Goal: Task Accomplishment & Management: Manage account settings

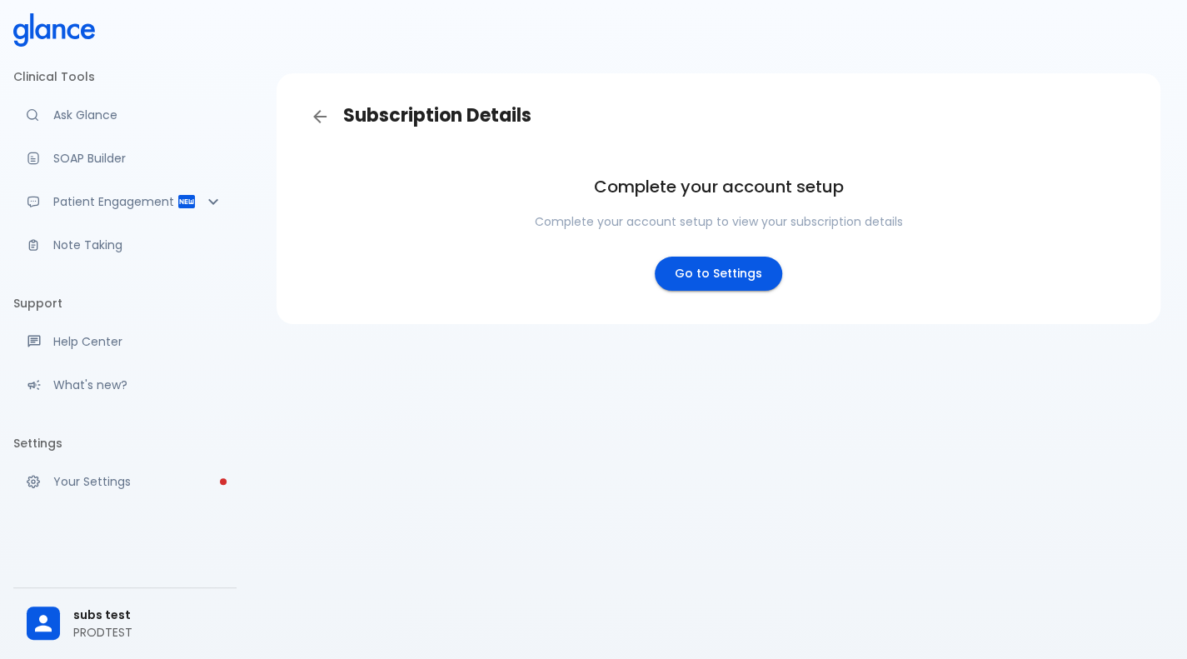
click at [136, 628] on p "PRODTEST" at bounding box center [148, 632] width 150 height 17
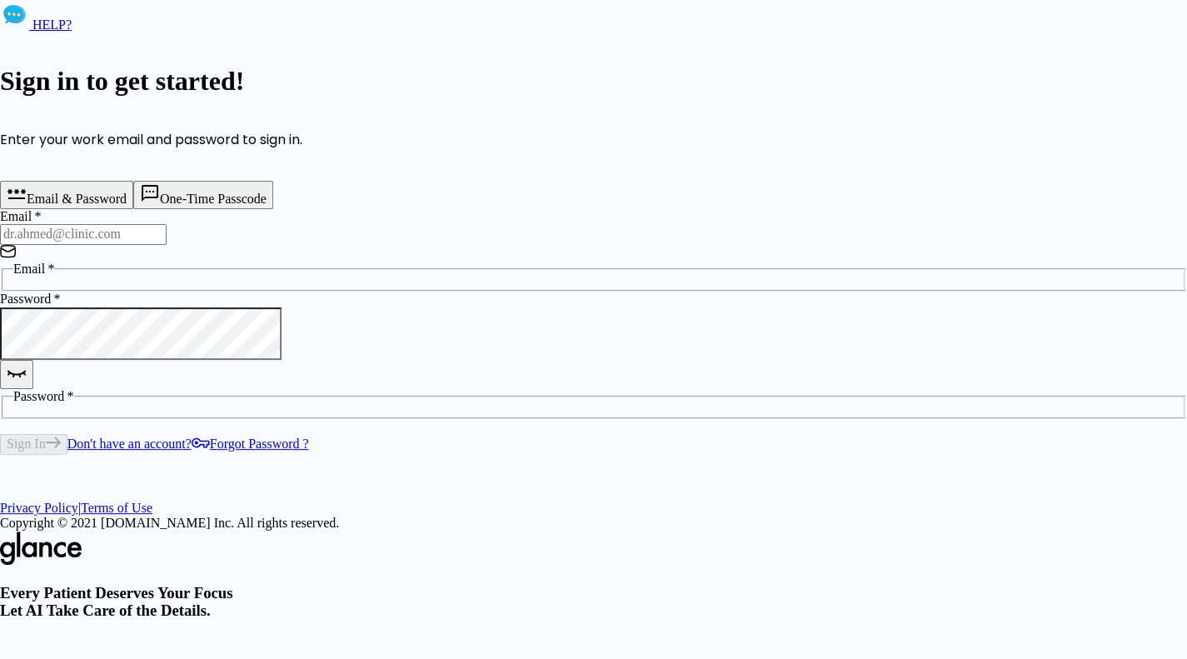
type input "deepashree+1809prod@glance.care"
click at [67, 434] on button "Sign In" at bounding box center [33, 444] width 67 height 20
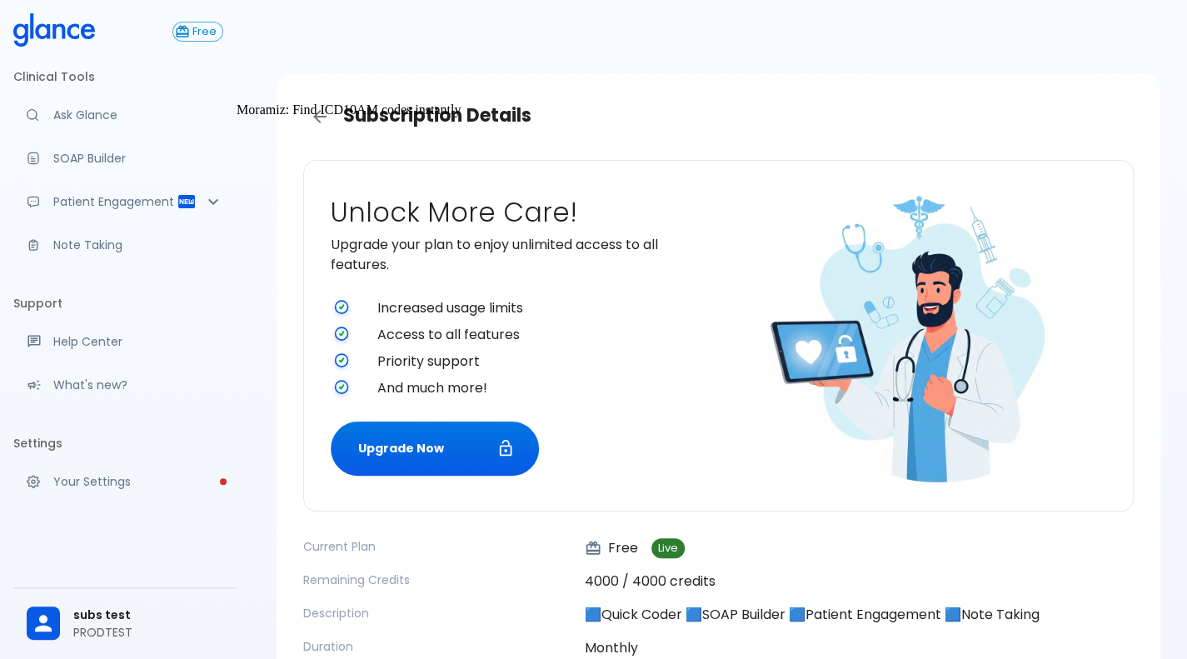
click at [128, 125] on link "Ask Glance" at bounding box center [124, 115] width 223 height 37
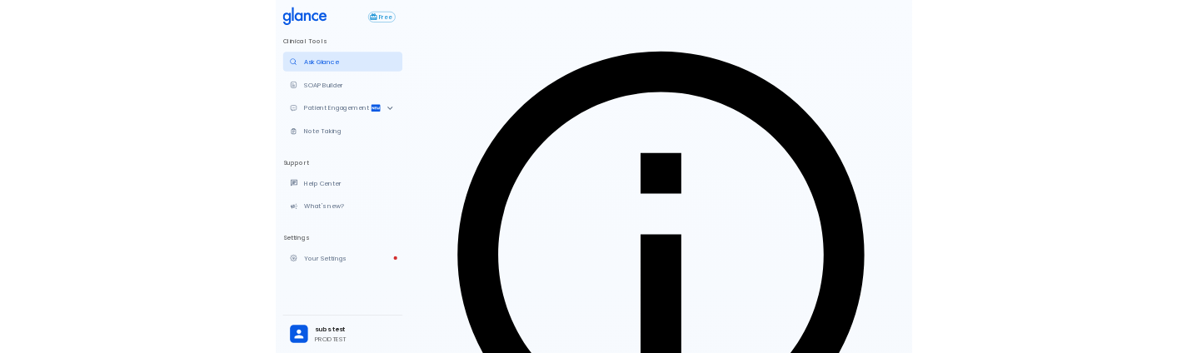
scroll to position [40, 0]
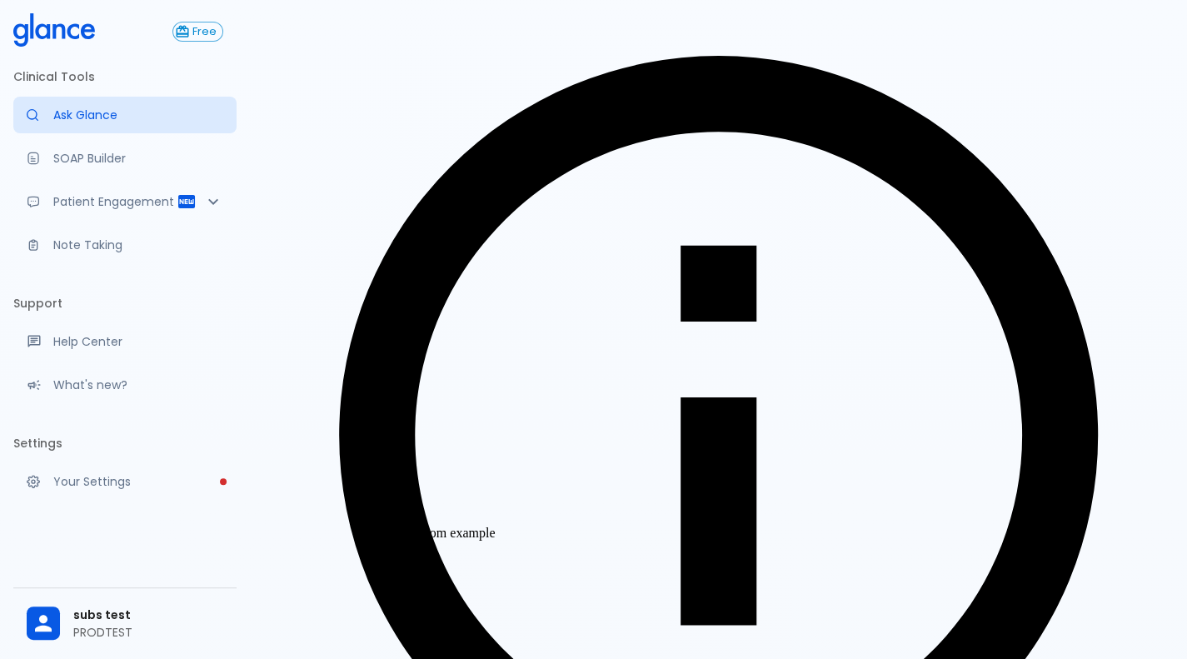
type textarea "30F, weight loss, palpitations, heat intolerance, HR 121, goiter, TSH undetecta…"
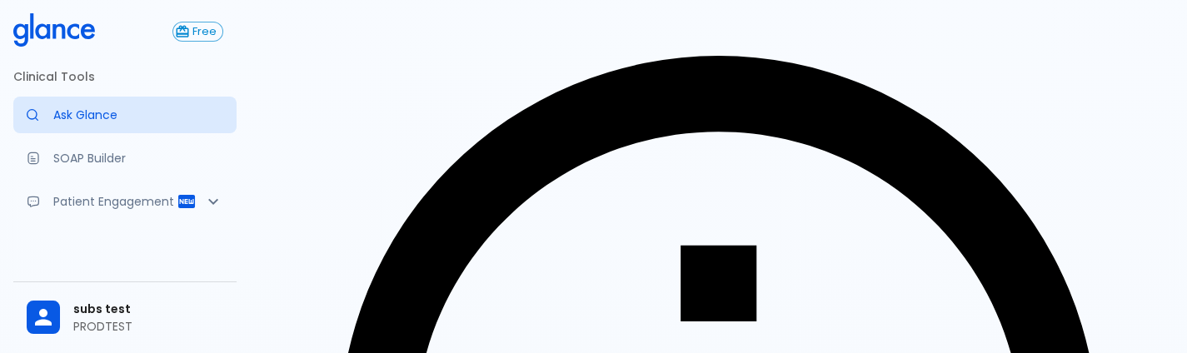
scroll to position [230, 0]
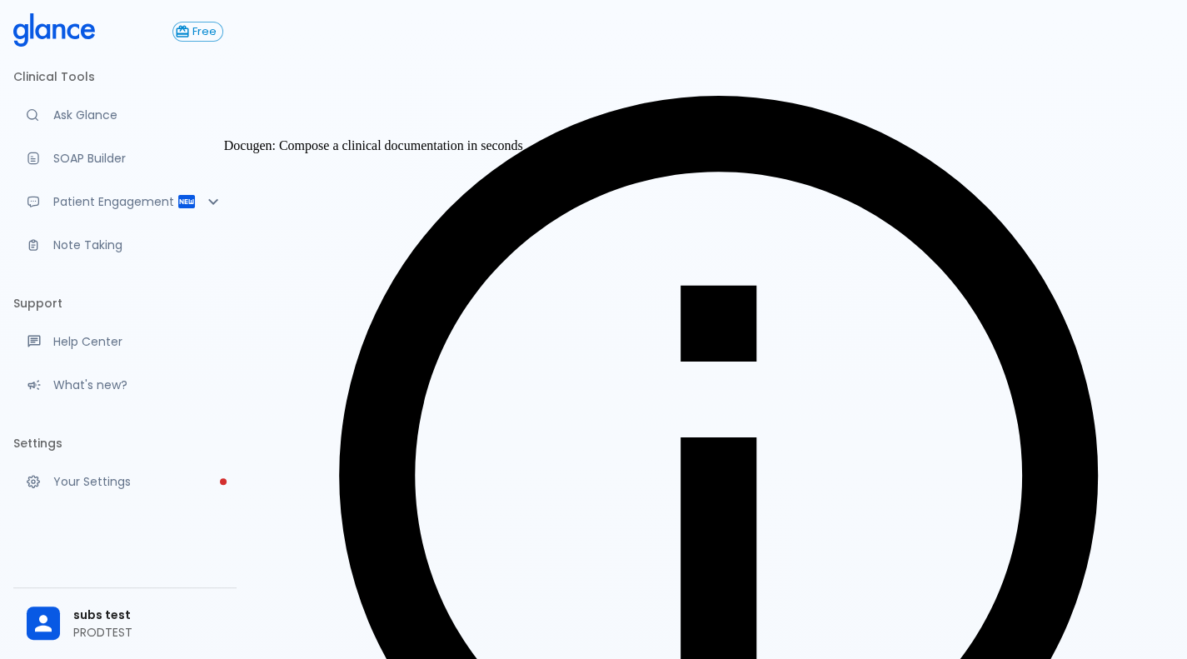
click at [106, 157] on p "SOAP Builder" at bounding box center [138, 158] width 170 height 17
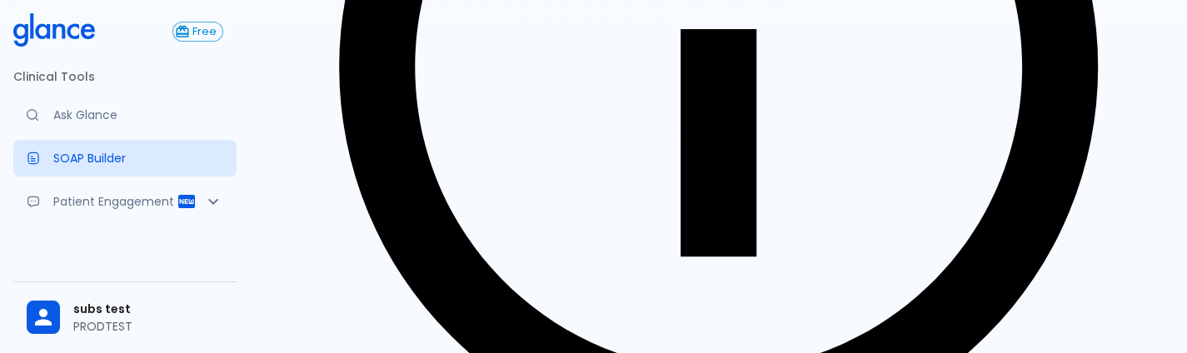
scroll to position [631, 0]
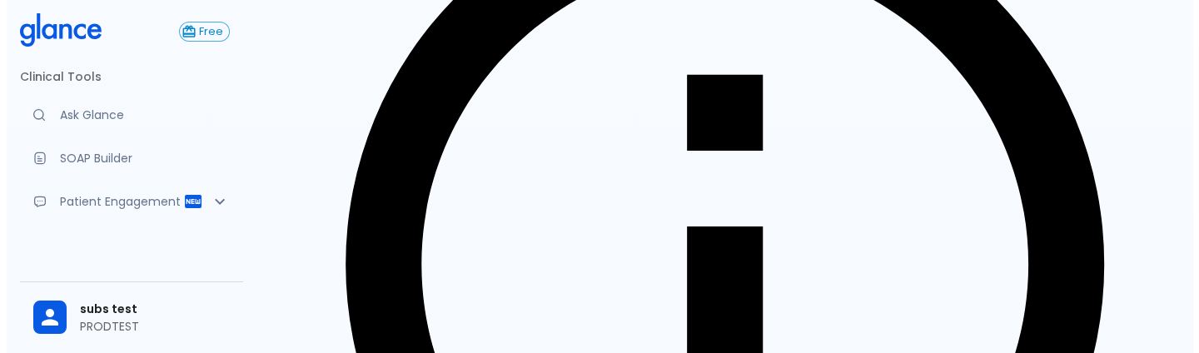
scroll to position [212, 0]
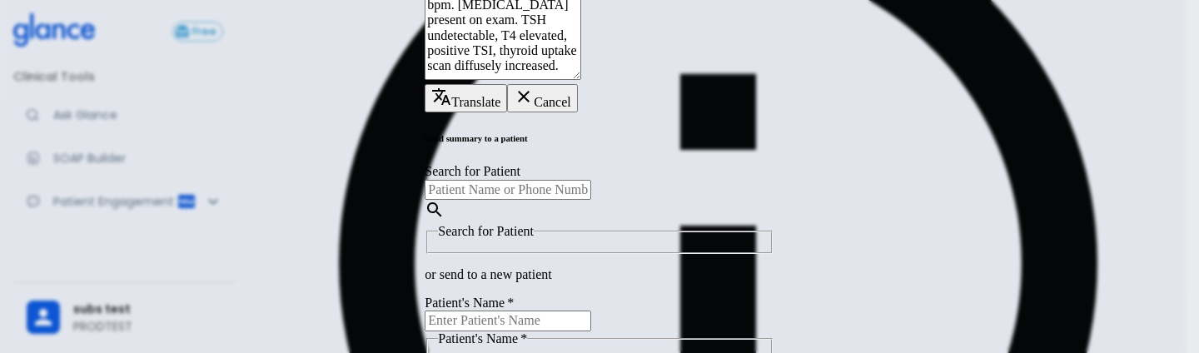
click at [591, 180] on input "Search for Patient" at bounding box center [508, 190] width 167 height 20
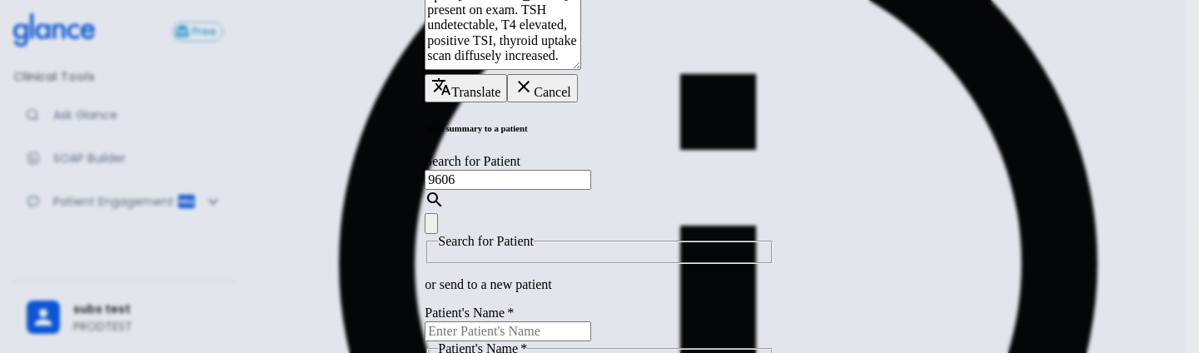
type input "9606"
click at [591, 322] on input "Patient's Name   *" at bounding box center [508, 332] width 167 height 20
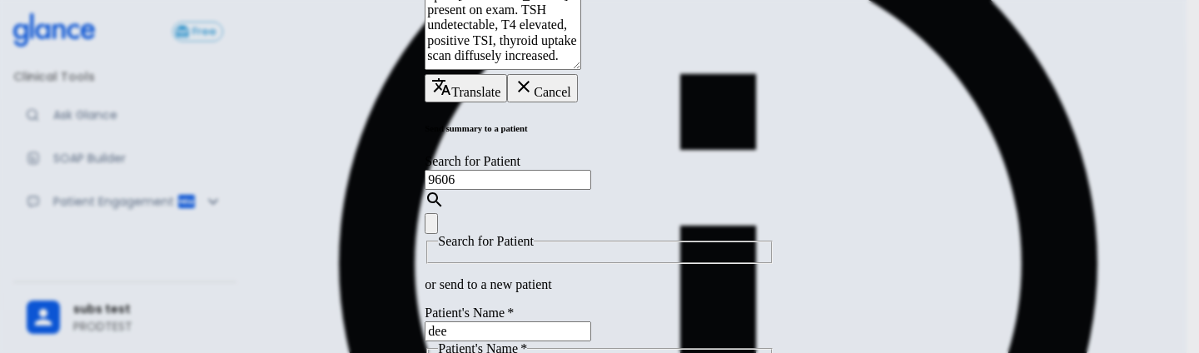
type input "dee"
type input "+91 96069 26484"
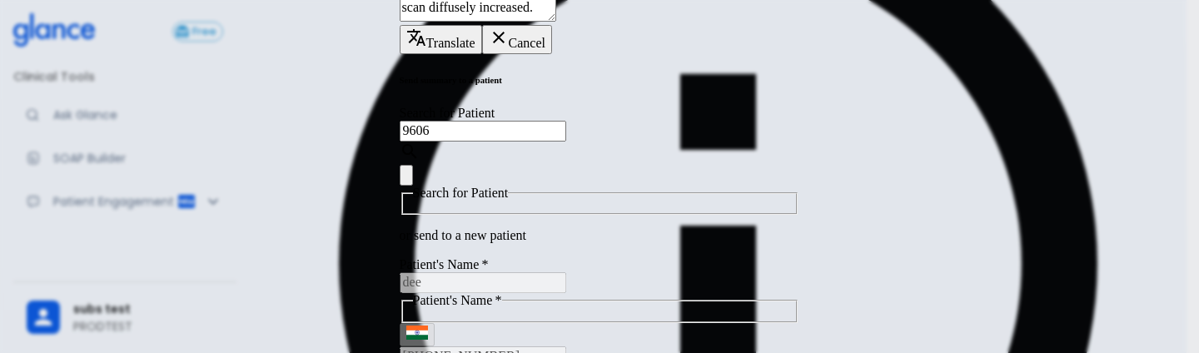
type input "789391"
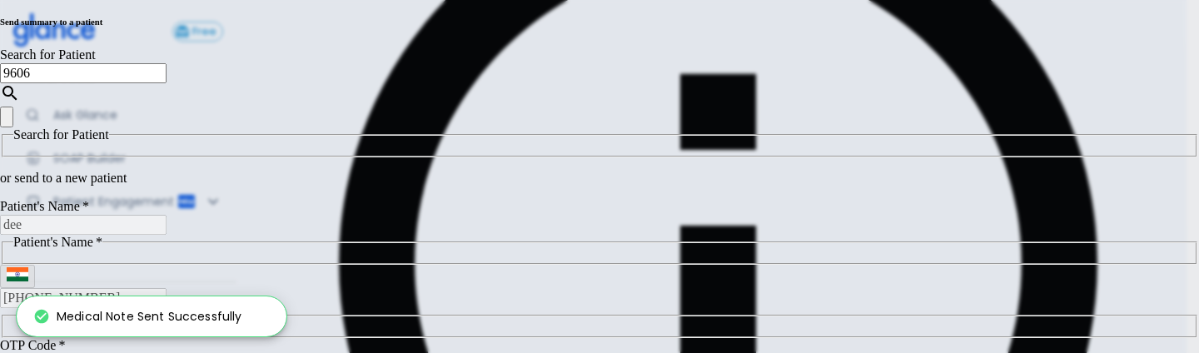
scroll to position [33, 0]
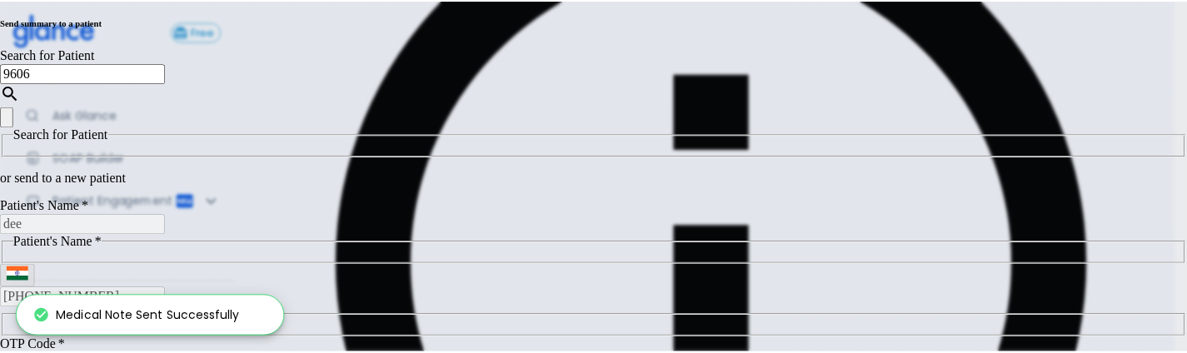
scroll to position [0, 0]
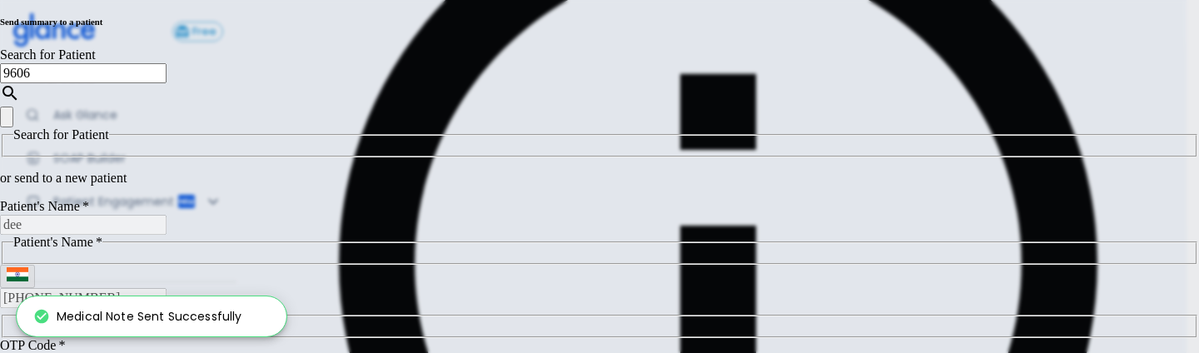
type input "+966"
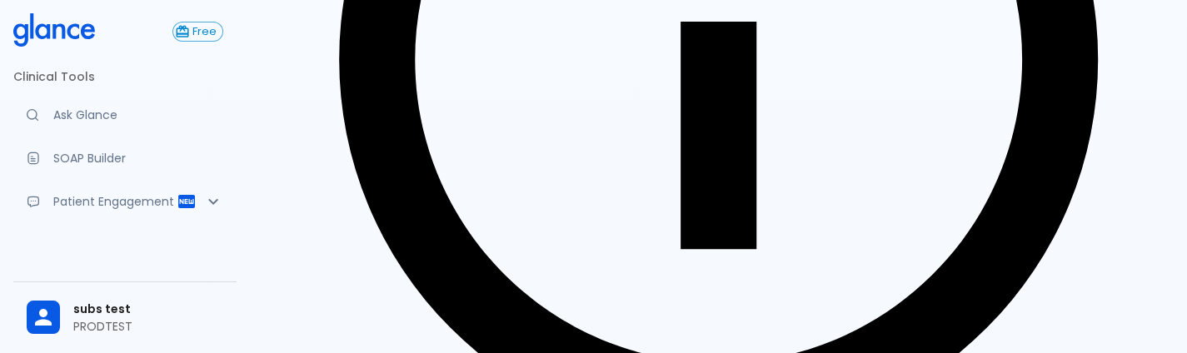
scroll to position [415, 0]
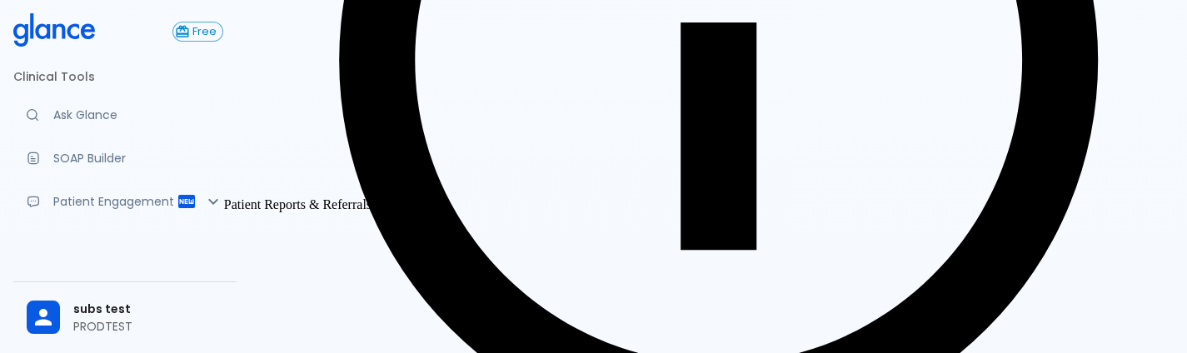
click at [88, 200] on p "Patient Engagement" at bounding box center [114, 201] width 123 height 17
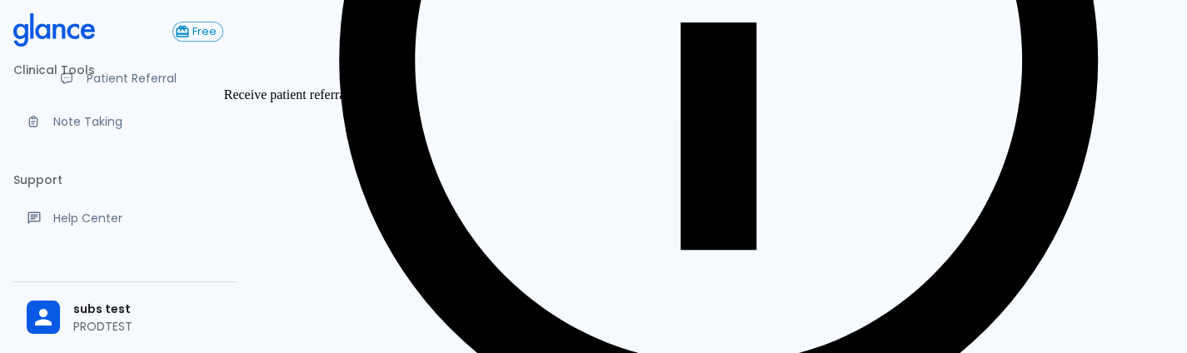
scroll to position [211, 0]
click at [120, 129] on p "Note Taking" at bounding box center [138, 120] width 170 height 17
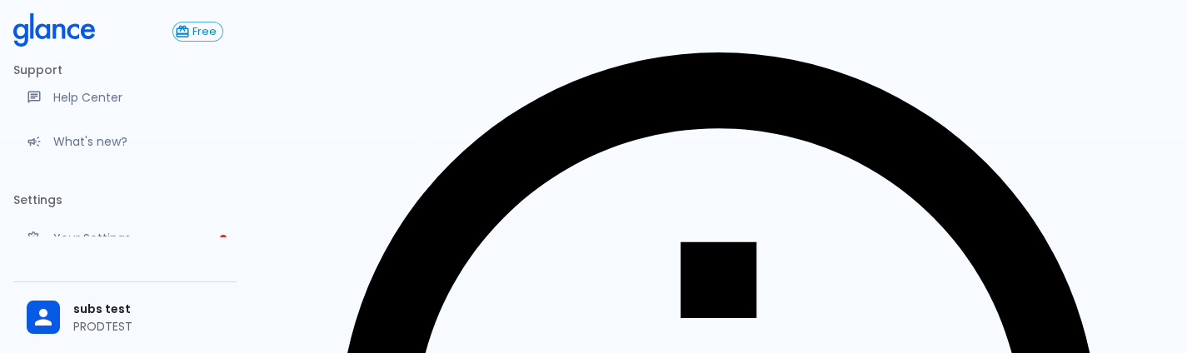
scroll to position [420, 0]
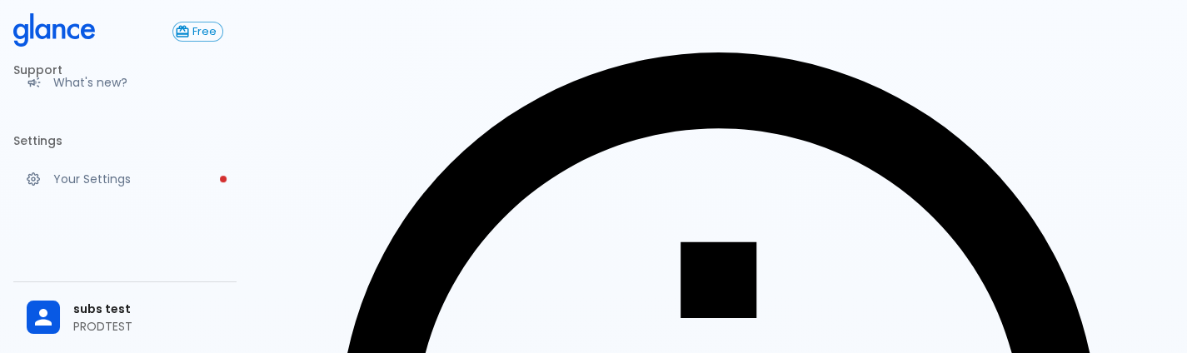
click at [67, 337] on div "subs test PRODTEST" at bounding box center [124, 317] width 223 height 57
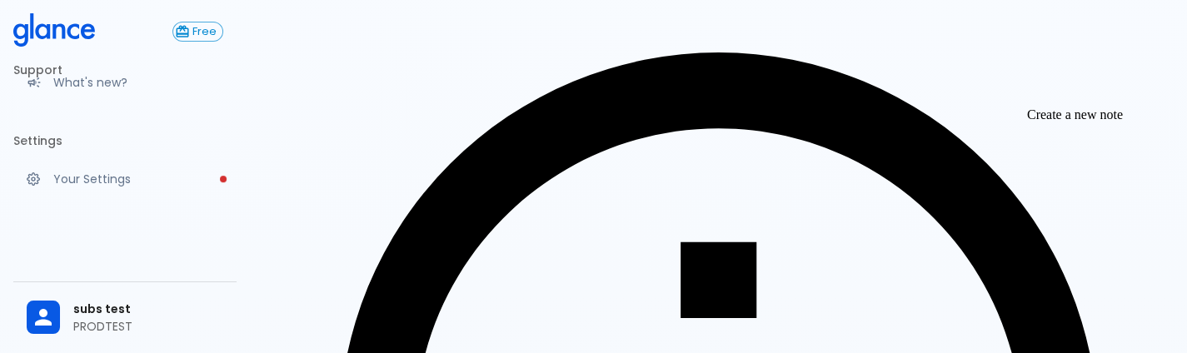
type textarea "test"
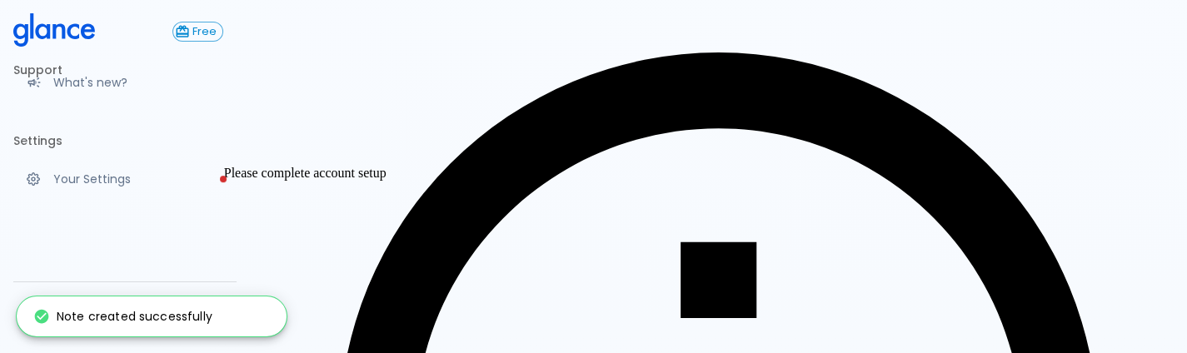
click at [128, 179] on p "Your Settings" at bounding box center [138, 179] width 170 height 17
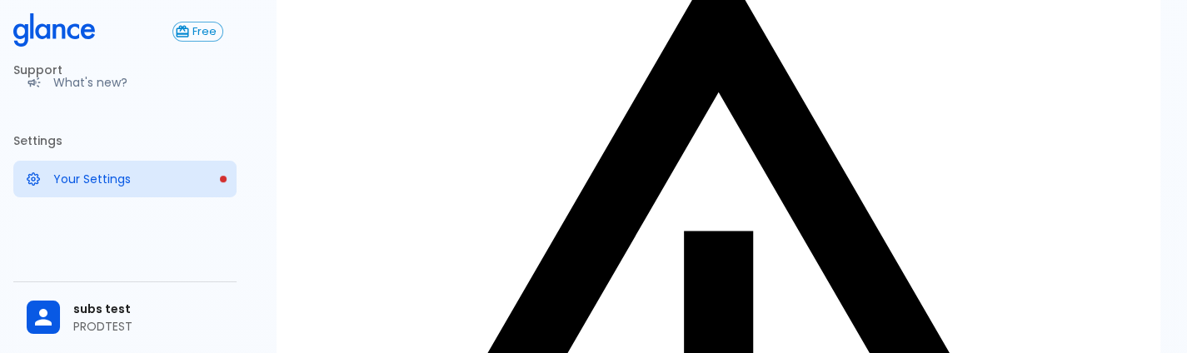
scroll to position [265, 0]
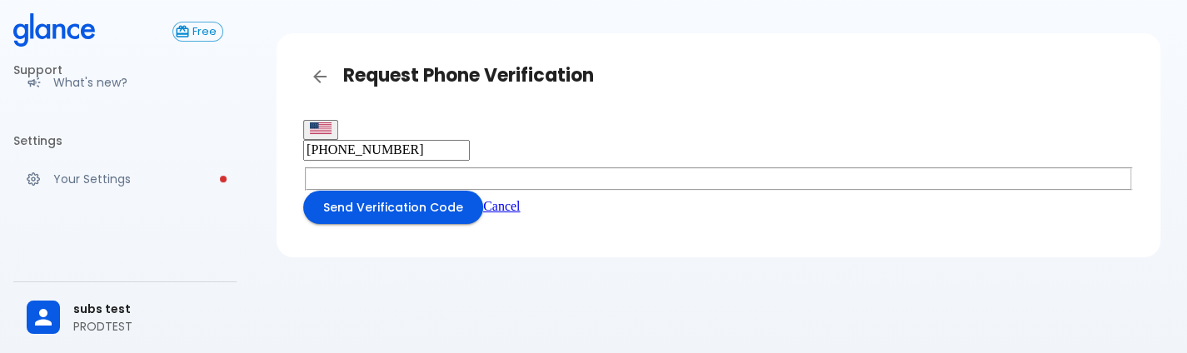
click at [416, 202] on button "Send Verification Code" at bounding box center [393, 208] width 180 height 34
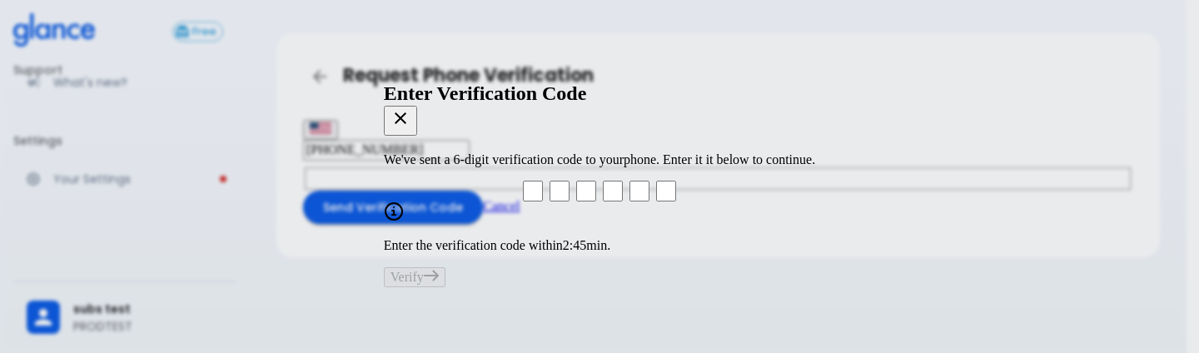
type input "2"
type input "7"
type input "1"
type input "4"
type input "6"
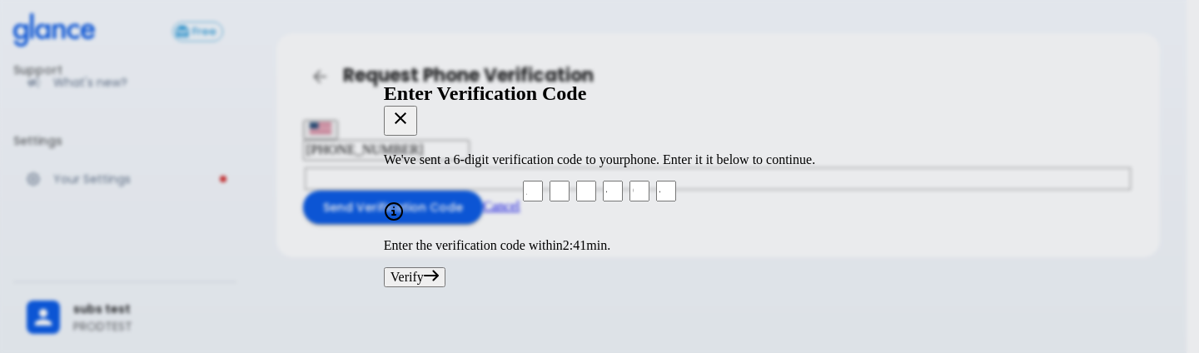
type input "4"
click at [446, 267] on button "Verify" at bounding box center [415, 277] width 62 height 20
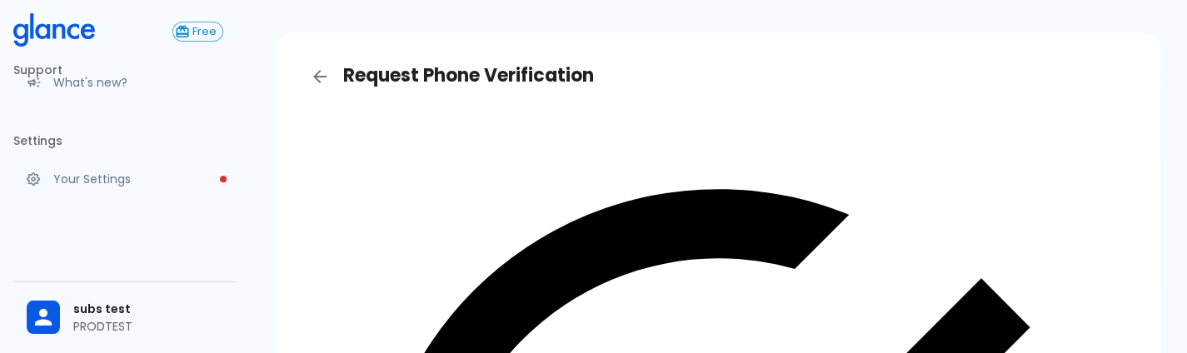
scroll to position [83, 0]
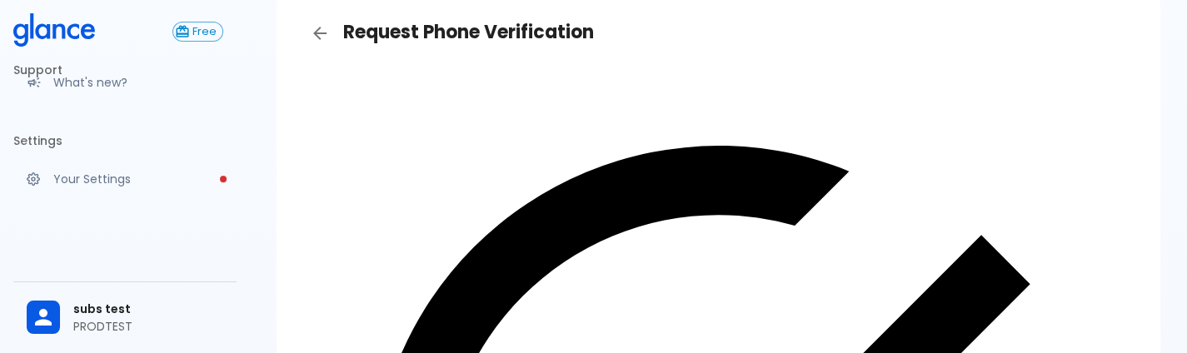
click at [149, 314] on span "subs test" at bounding box center [148, 309] width 150 height 17
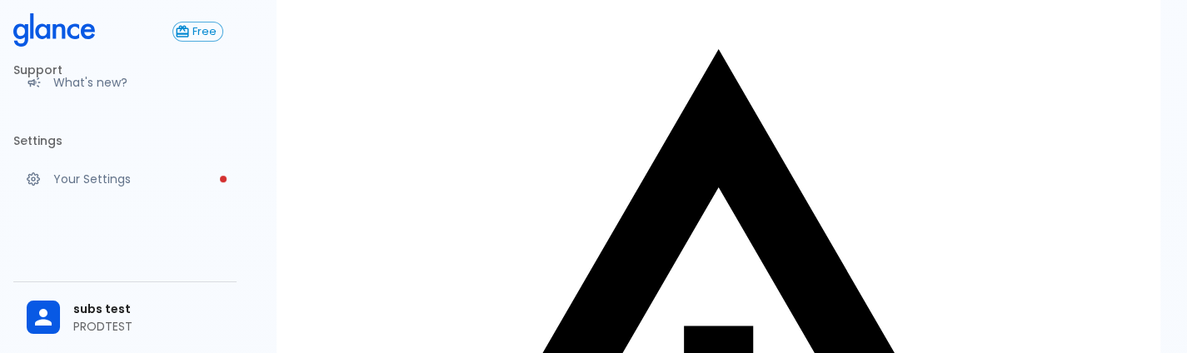
scroll to position [166, 0]
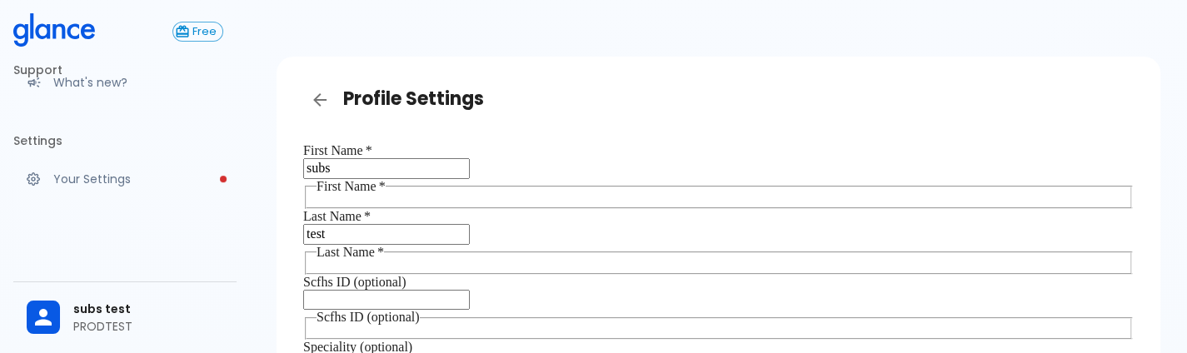
scroll to position [15, 0]
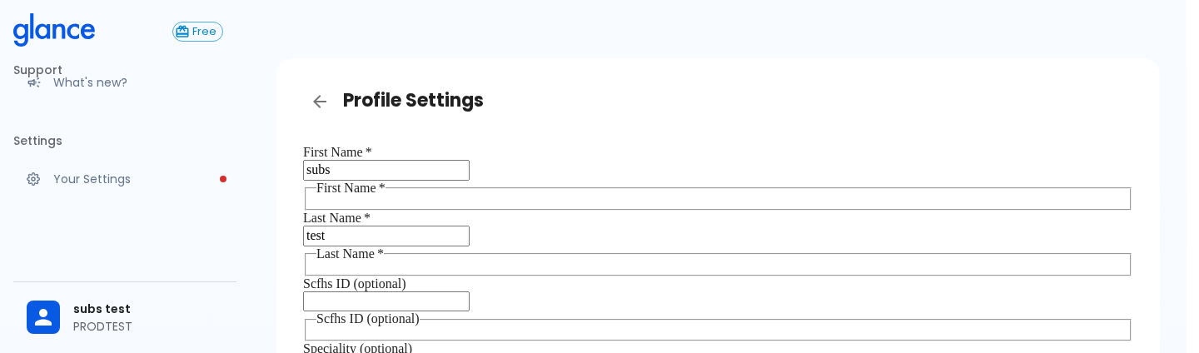
type input "general_practitioner"
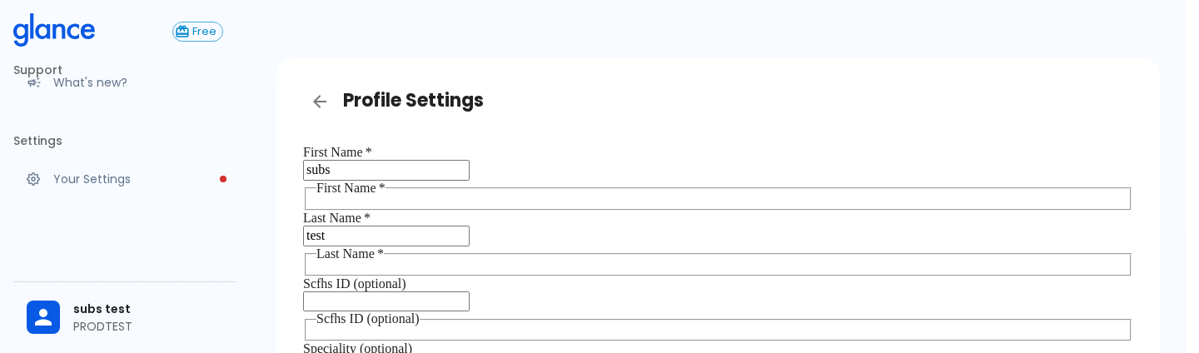
type input "Anesthesiology"
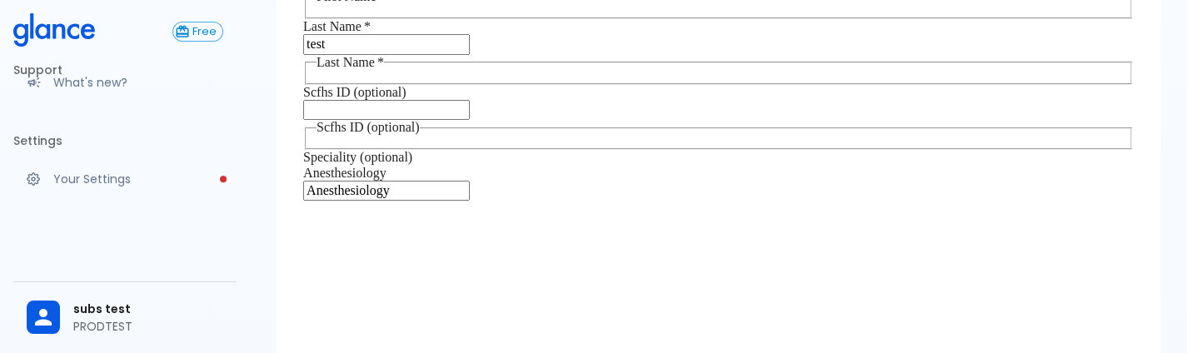
scroll to position [207, 0]
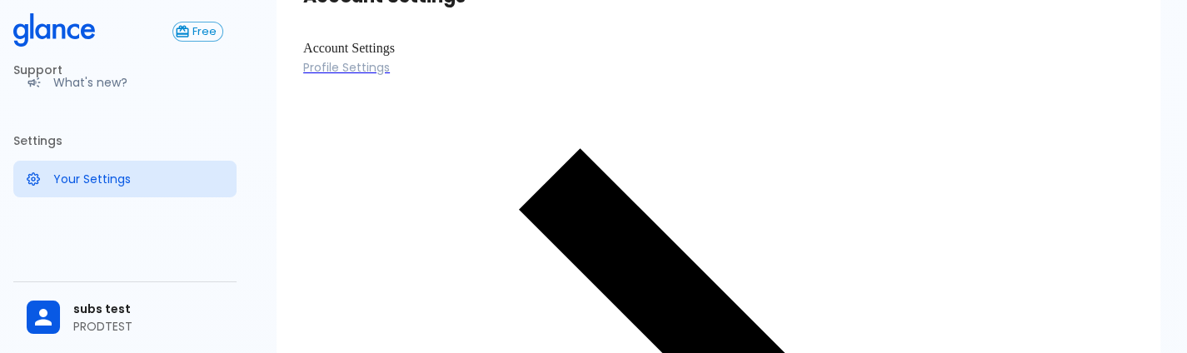
scroll to position [113, 0]
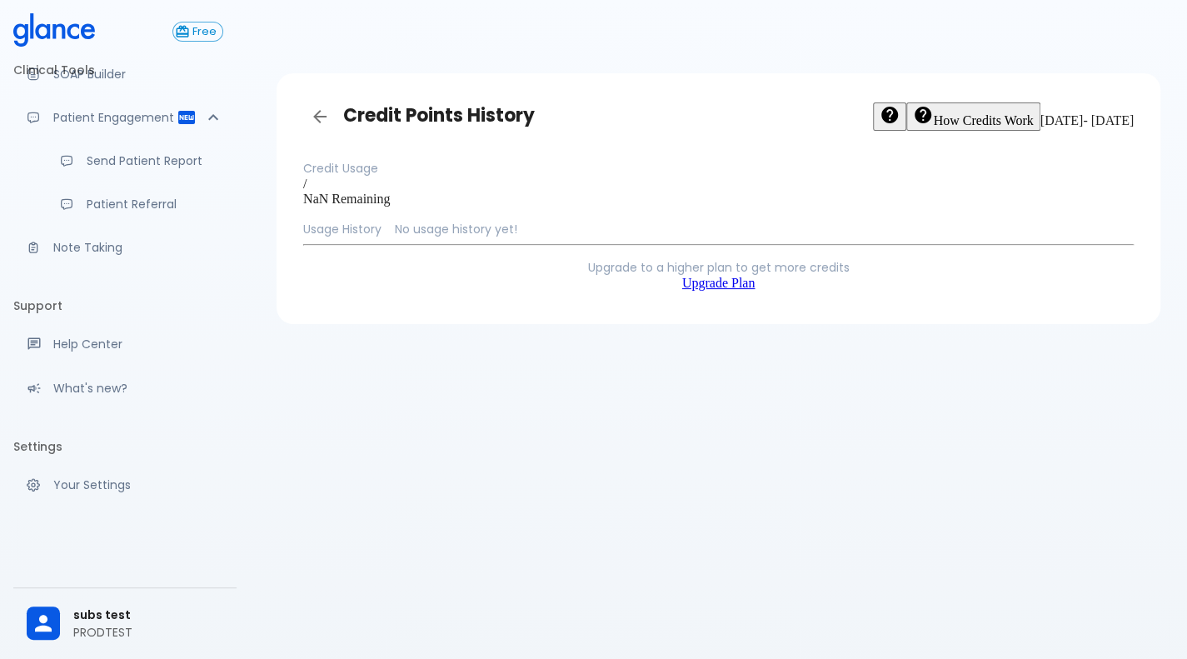
scroll to position [113, 0]
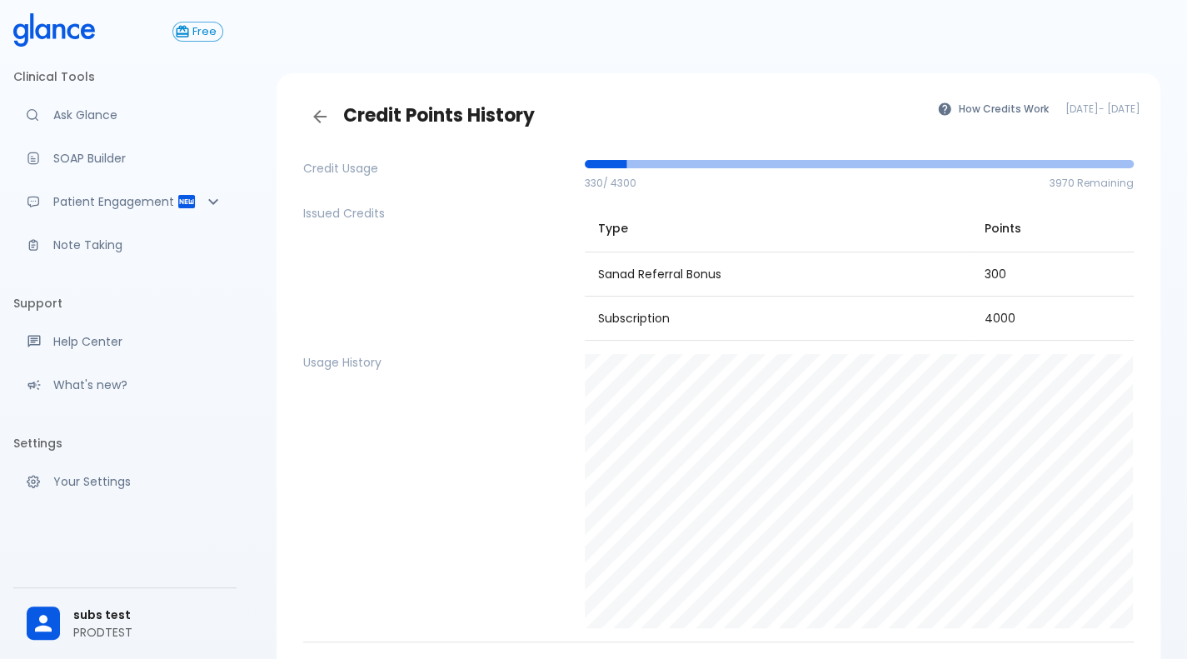
scroll to position [126, 0]
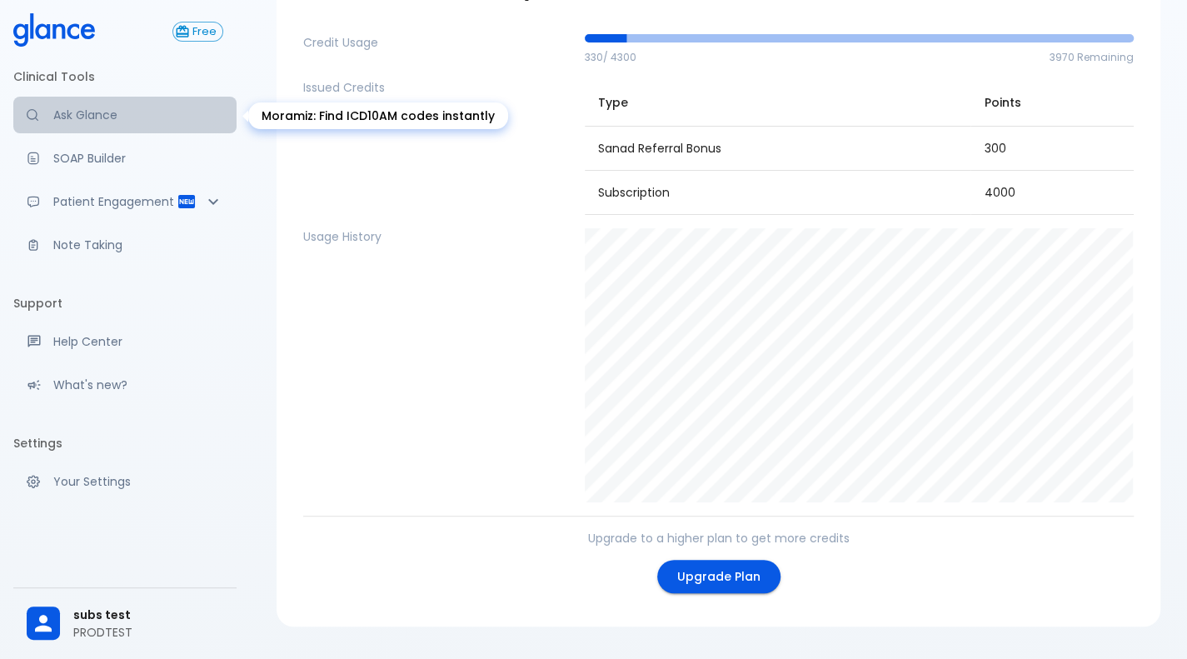
click at [81, 122] on p "Ask Glance" at bounding box center [138, 115] width 170 height 17
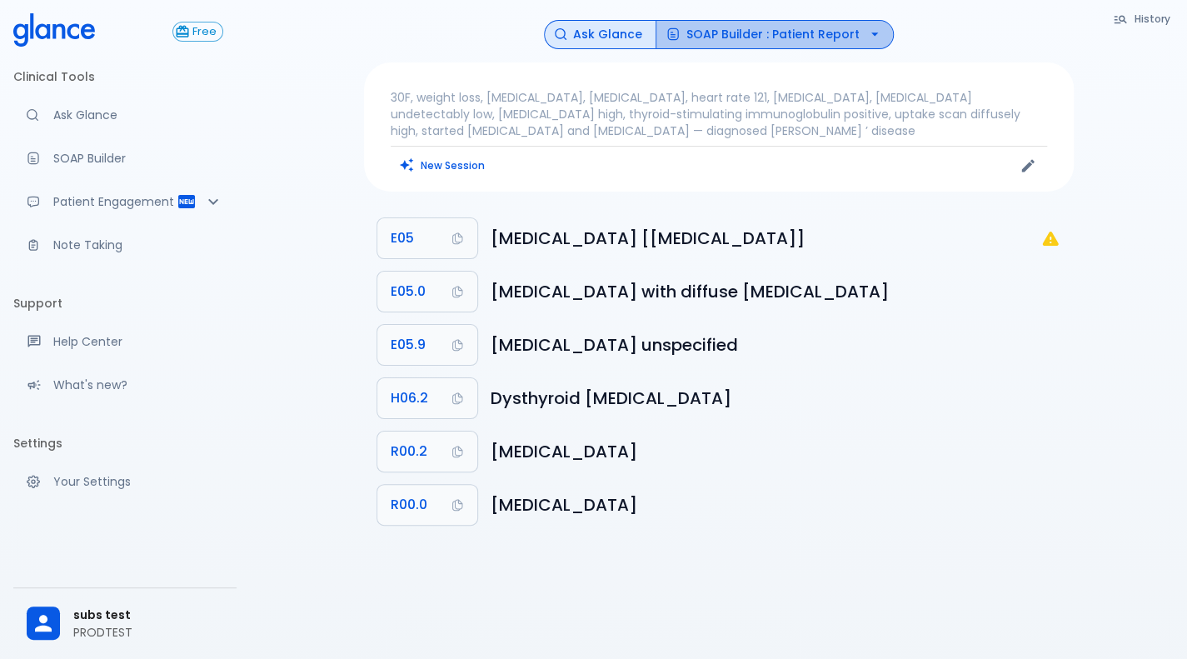
click at [855, 30] on button "SOAP Builder : Patient Report" at bounding box center [775, 34] width 238 height 29
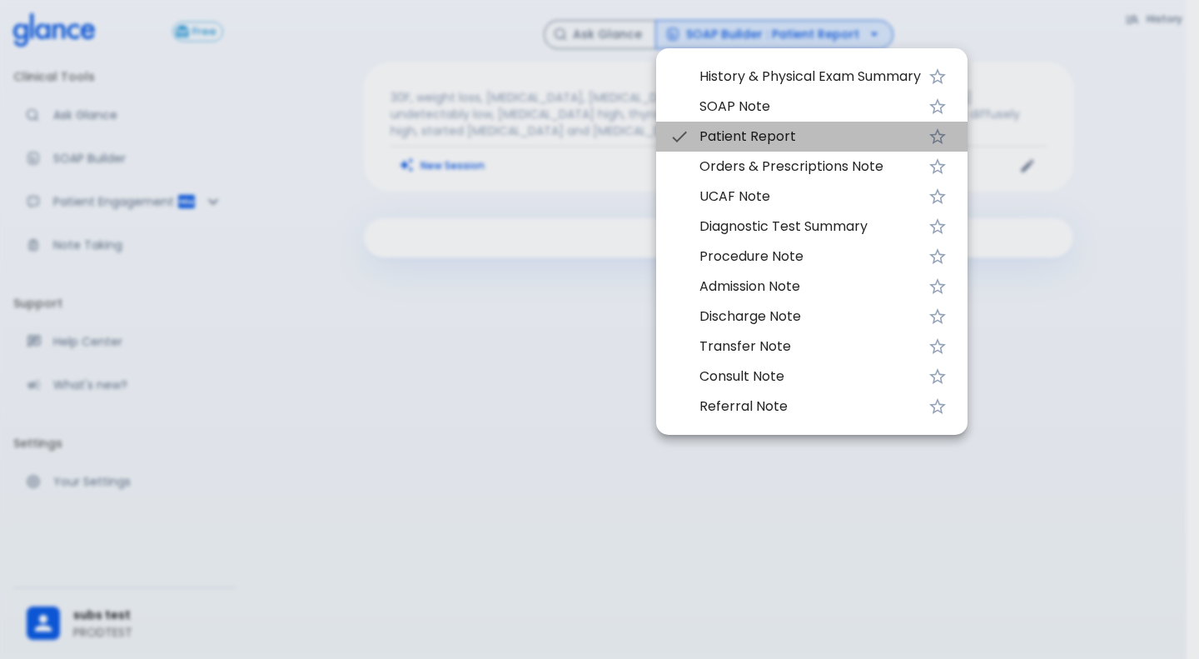
click at [815, 146] on span "Patient Report" at bounding box center [811, 137] width 222 height 20
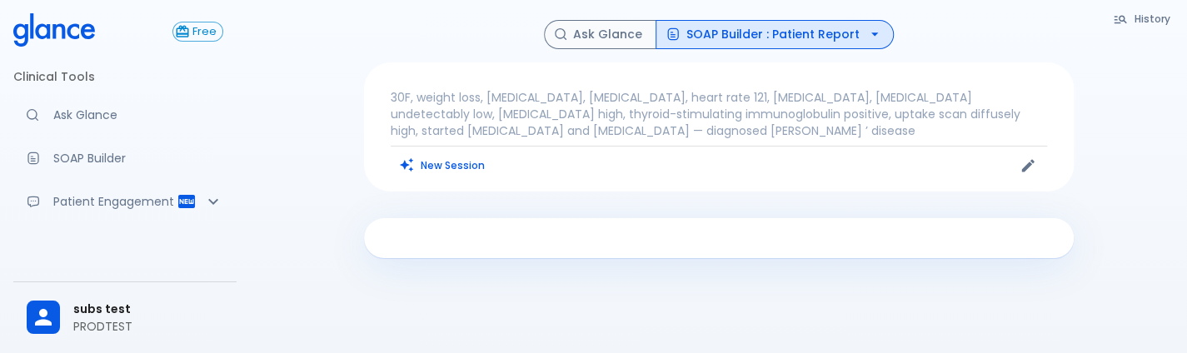
scroll to position [57, 0]
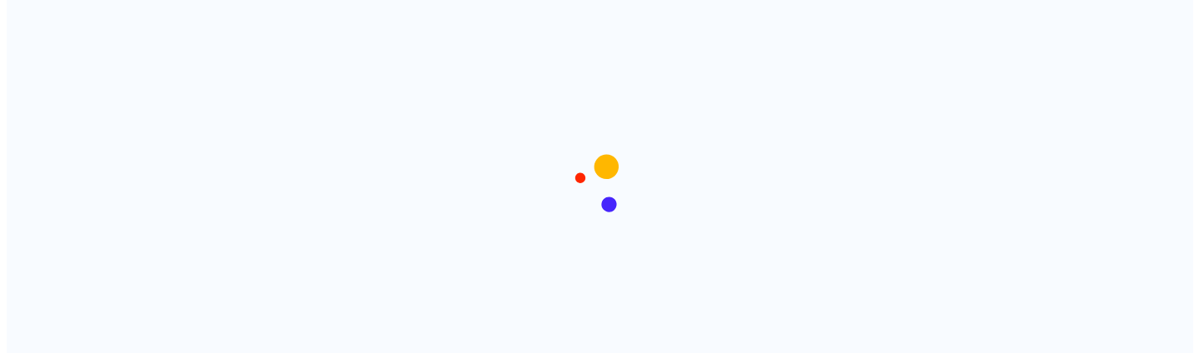
scroll to position [13, 0]
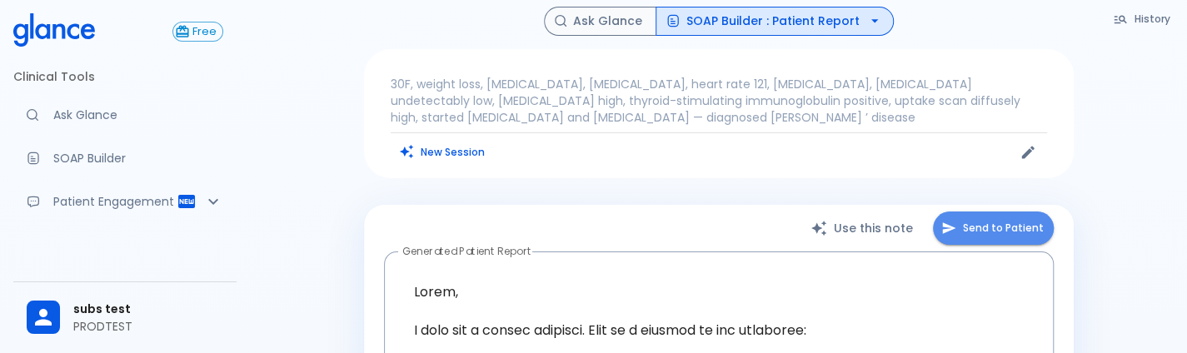
click at [1036, 214] on button "Send to Patient" at bounding box center [993, 229] width 121 height 34
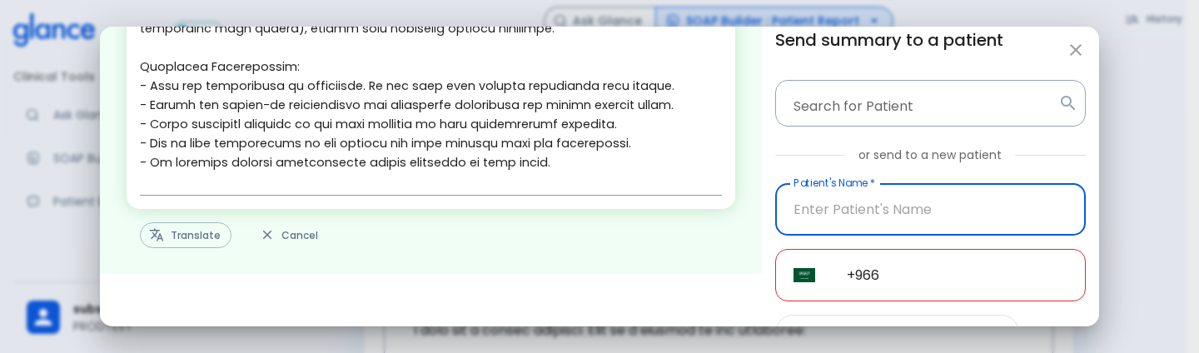
scroll to position [110, 0]
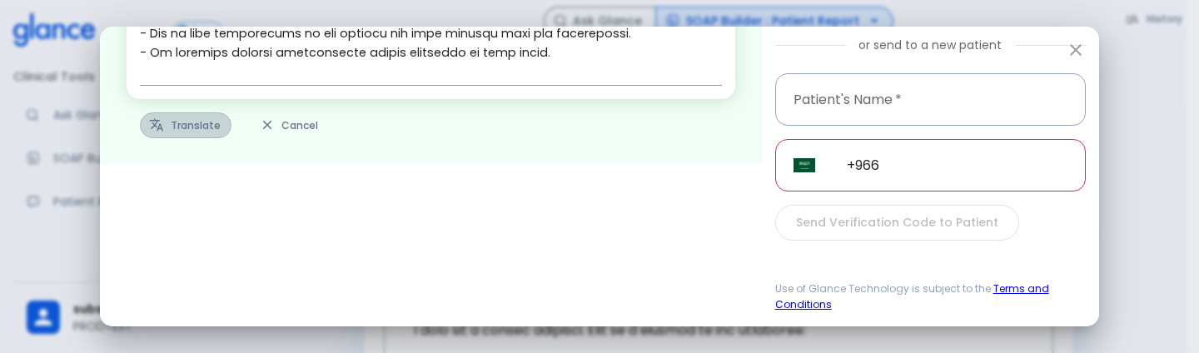
click at [175, 125] on button "Translate" at bounding box center [186, 125] width 92 height 26
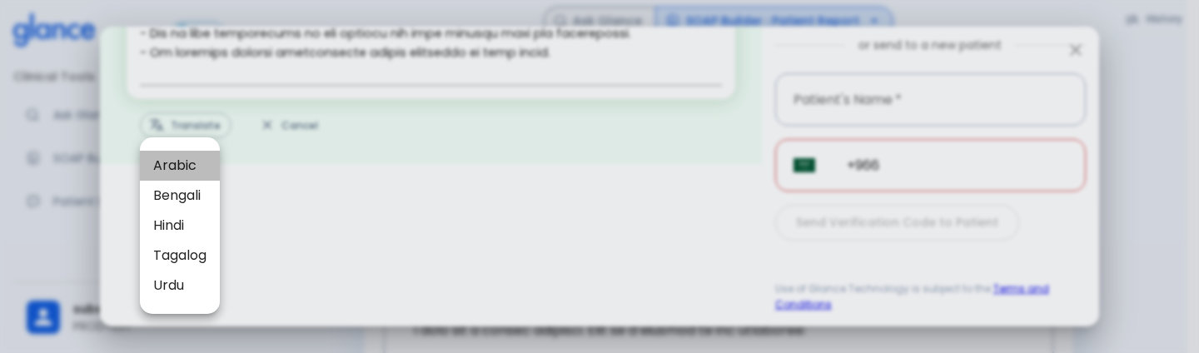
click at [196, 171] on span "Arabic" at bounding box center [179, 166] width 53 height 20
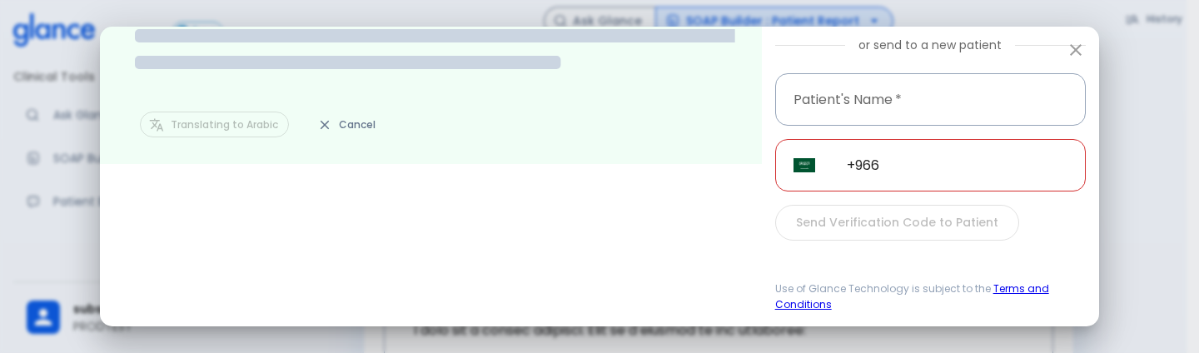
scroll to position [15, 0]
click at [578, 329] on div "Loading... Translating to Arabic Cancel Send summary to a patient Search for Pa…" at bounding box center [599, 176] width 1199 height 353
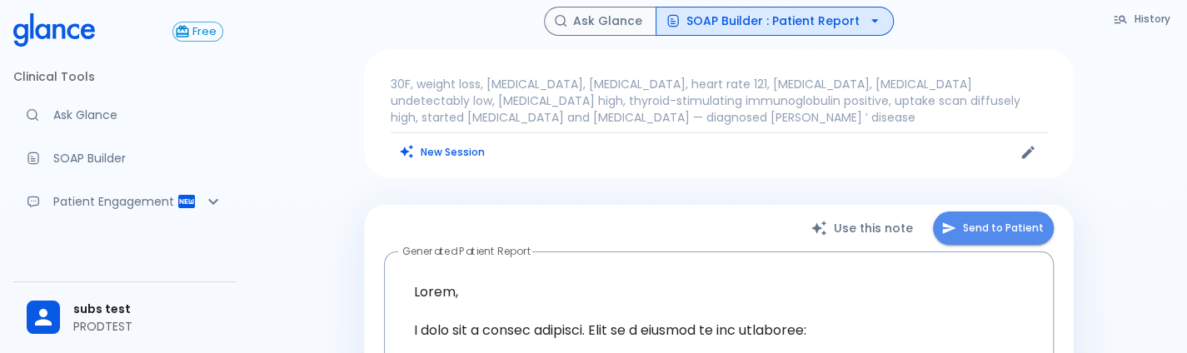
click at [975, 222] on button "Send to Patient" at bounding box center [993, 229] width 121 height 34
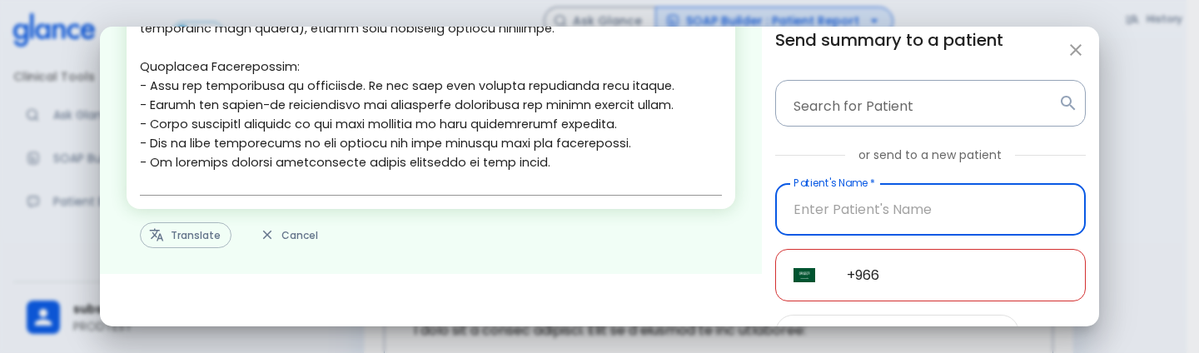
scroll to position [110, 0]
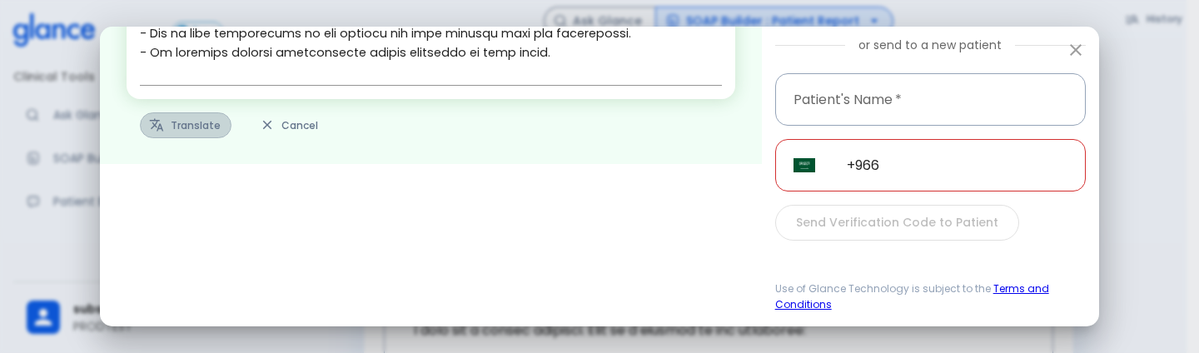
click at [165, 132] on button "Translate" at bounding box center [186, 125] width 92 height 26
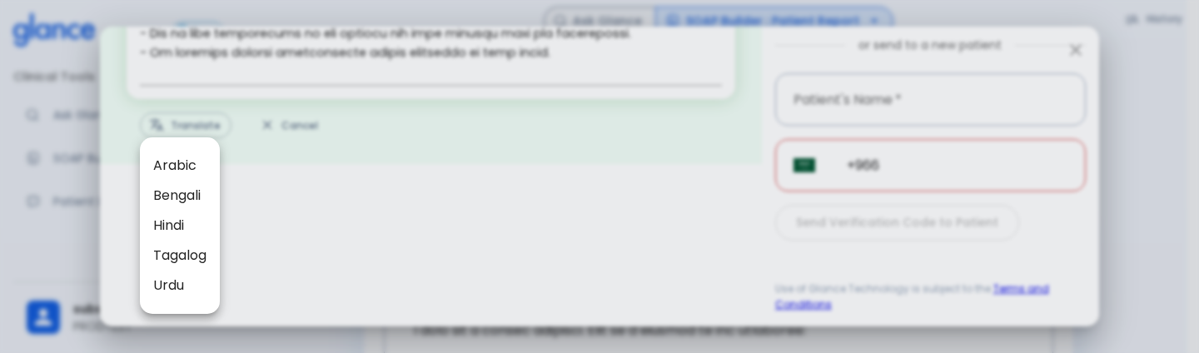
click at [187, 164] on span "Arabic" at bounding box center [179, 166] width 53 height 20
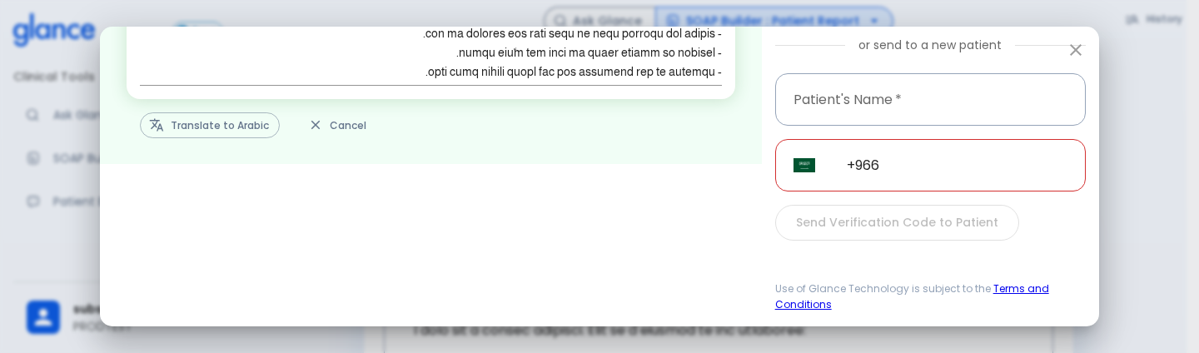
scroll to position [0, 0]
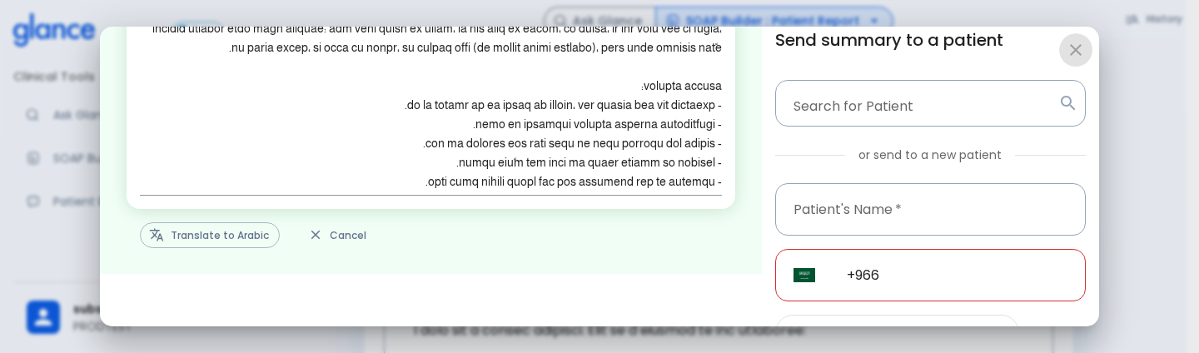
click at [1072, 53] on icon "button" at bounding box center [1076, 50] width 12 height 12
type textarea "Hello, I wish you a speedy recovery. This is a summary of the encounter: Clinic…"
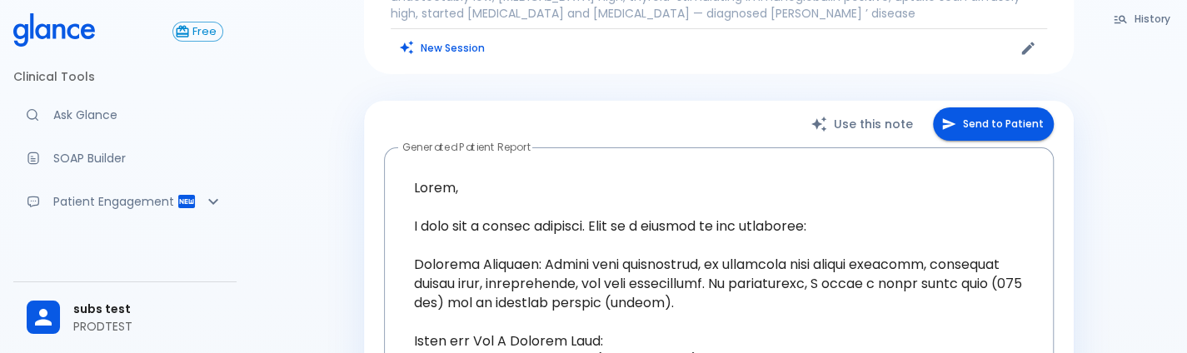
scroll to position [105, 0]
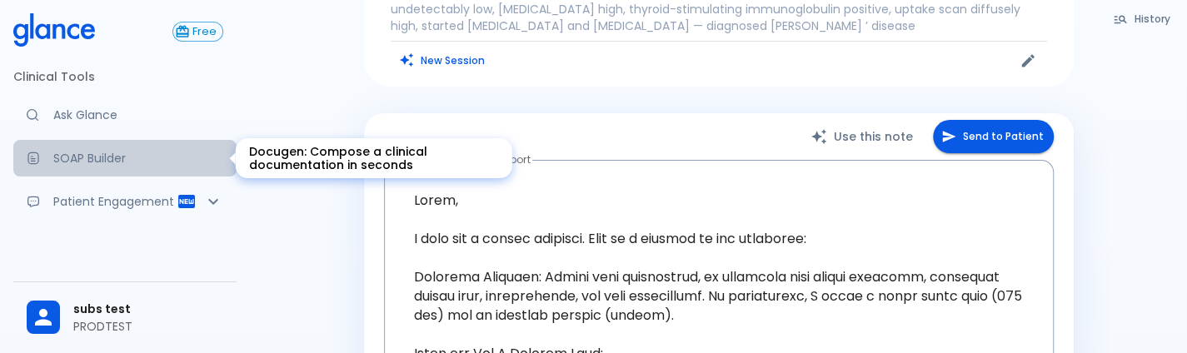
click at [132, 157] on p "SOAP Builder" at bounding box center [138, 158] width 170 height 17
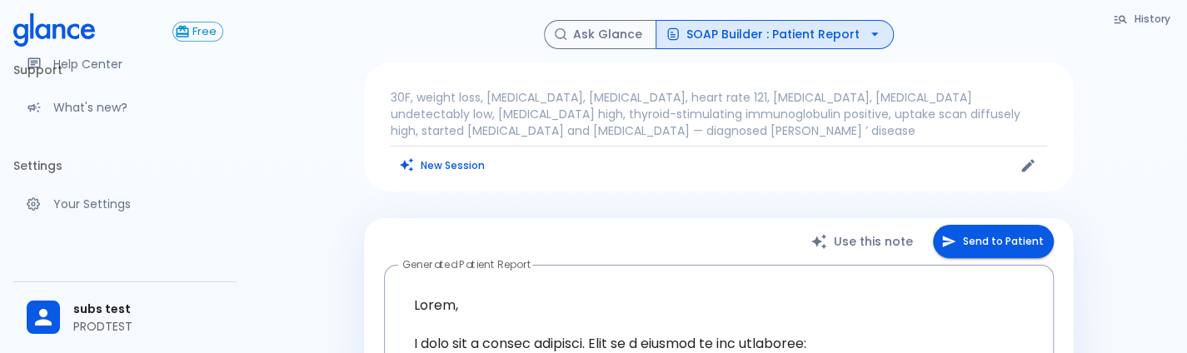
scroll to position [320, 0]
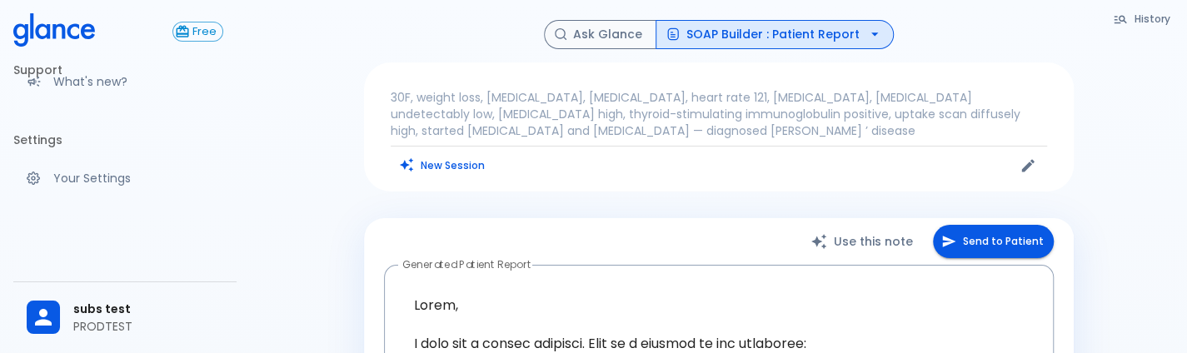
click at [168, 324] on p "PRODTEST" at bounding box center [148, 326] width 150 height 17
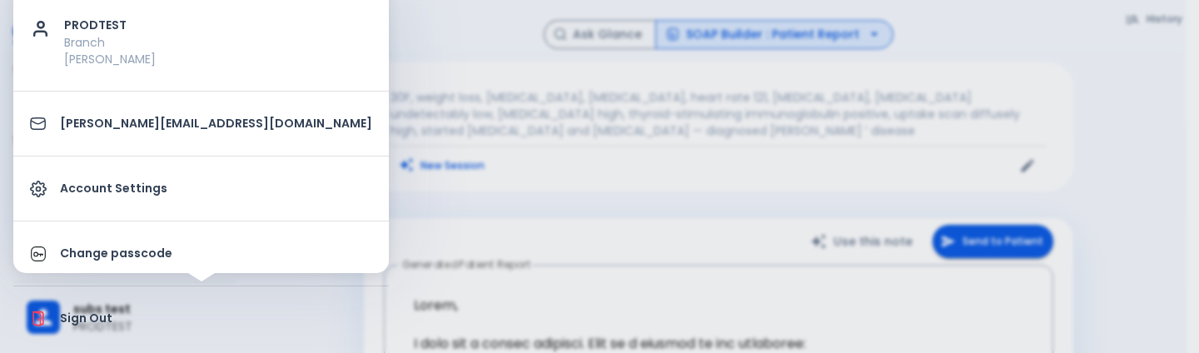
click at [214, 209] on link "Account Settings" at bounding box center [201, 188] width 376 height 51
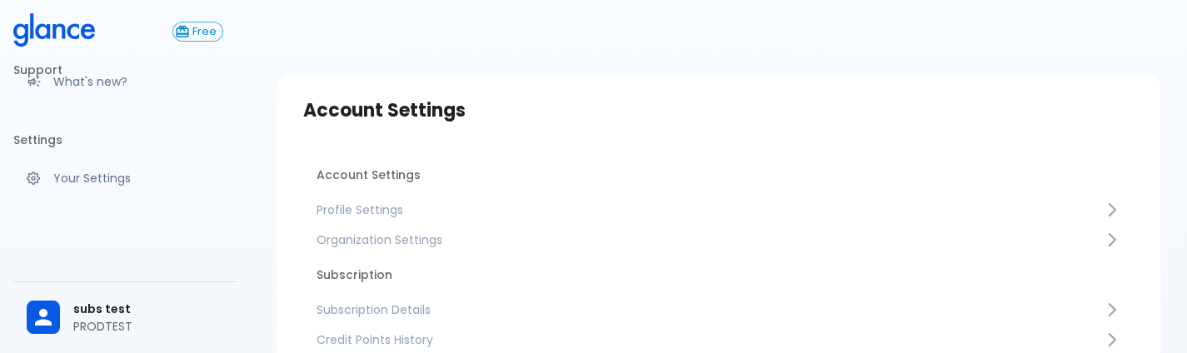
scroll to position [87, 0]
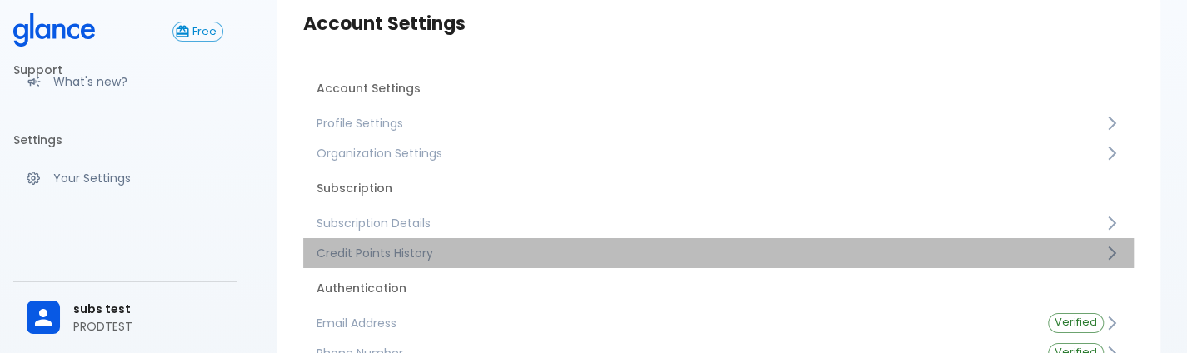
click at [489, 247] on span "Credit Points History" at bounding box center [710, 253] width 787 height 17
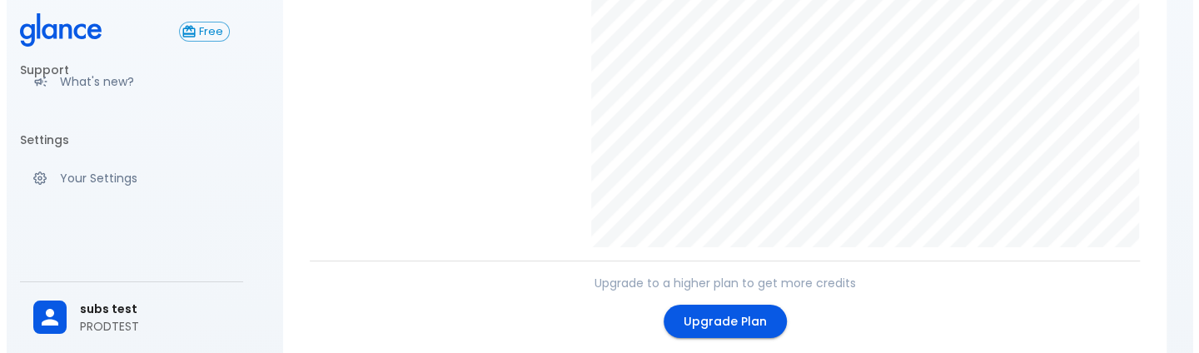
scroll to position [383, 0]
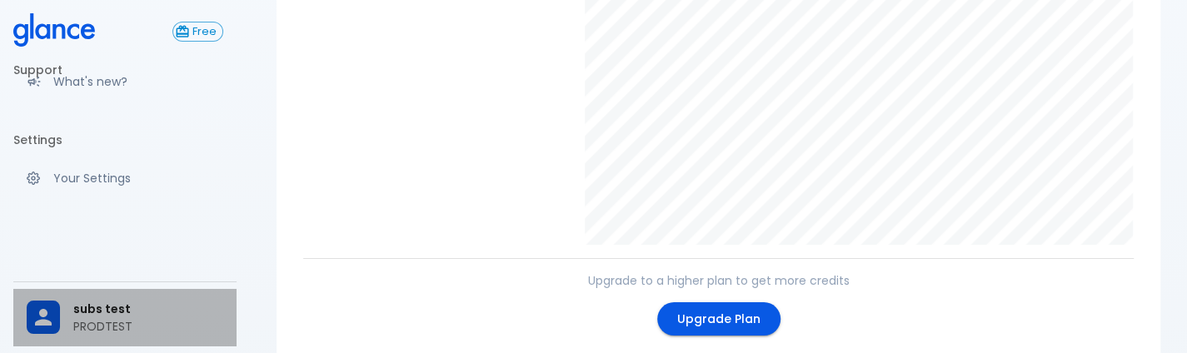
click at [100, 329] on p "PRODTEST" at bounding box center [148, 326] width 150 height 17
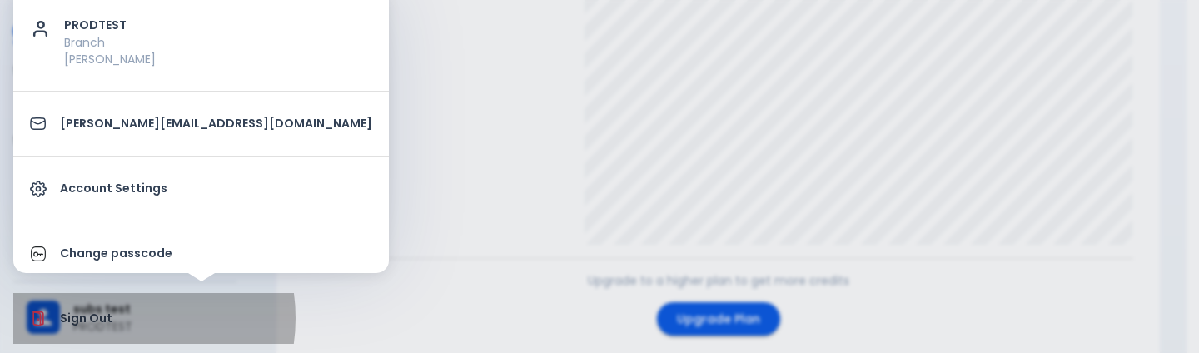
click at [108, 317] on p "Sign Out" at bounding box center [216, 318] width 312 height 17
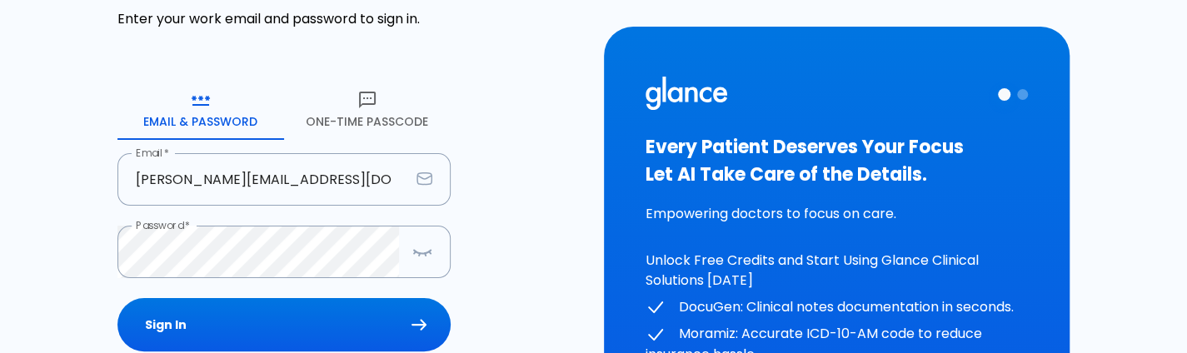
scroll to position [272, 0]
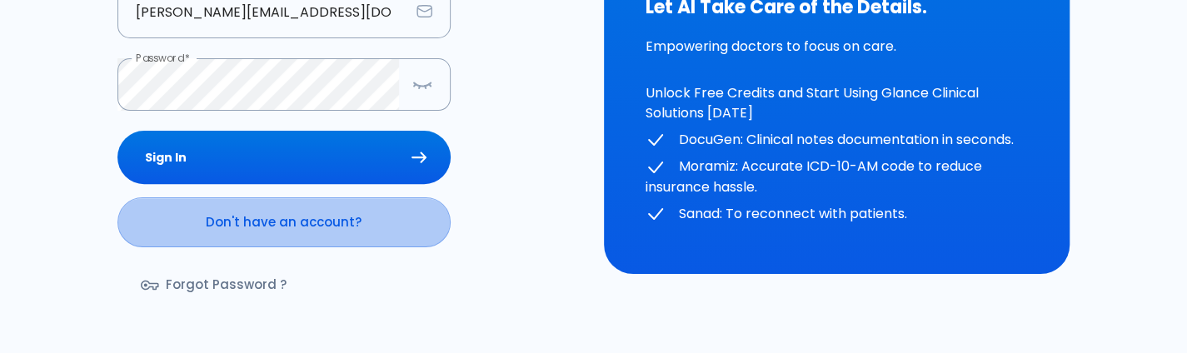
click at [299, 206] on link "Don't have an account?" at bounding box center [283, 222] width 333 height 50
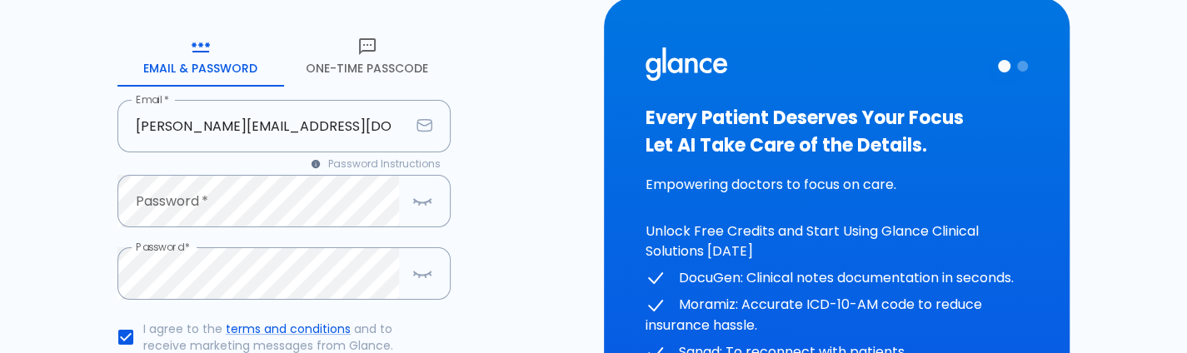
scroll to position [157, 0]
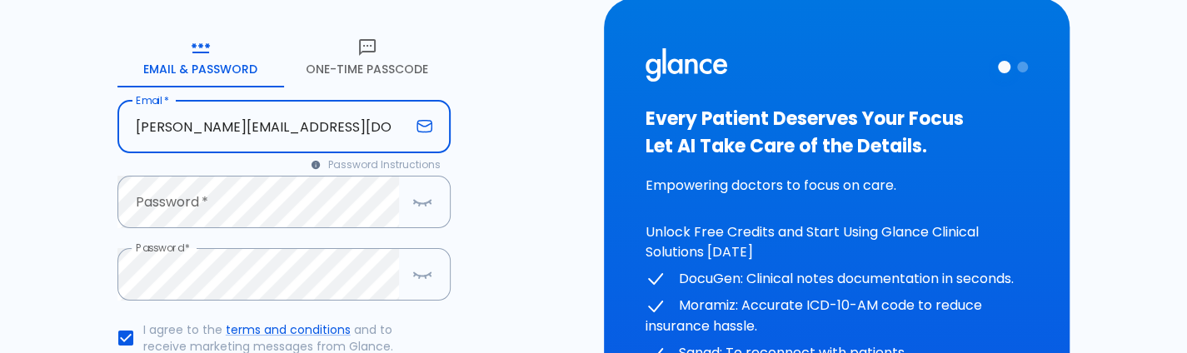
click at [236, 129] on input "deepashree+1809prod@glance.care" at bounding box center [263, 127] width 292 height 52
type input "deepashree+2109prod@glance.care"
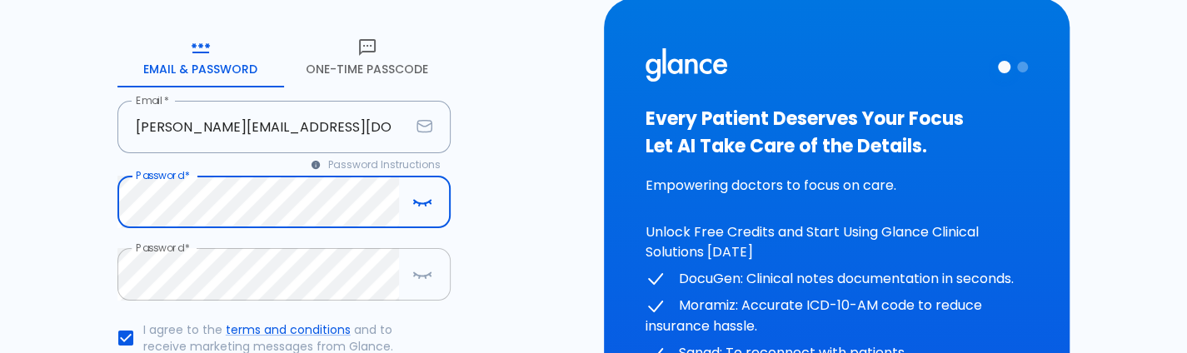
click at [340, 286] on form "Email & Password One-Time Passcode Email   * deepashree+2109prod@glance.care Em…" at bounding box center [283, 257] width 333 height 460
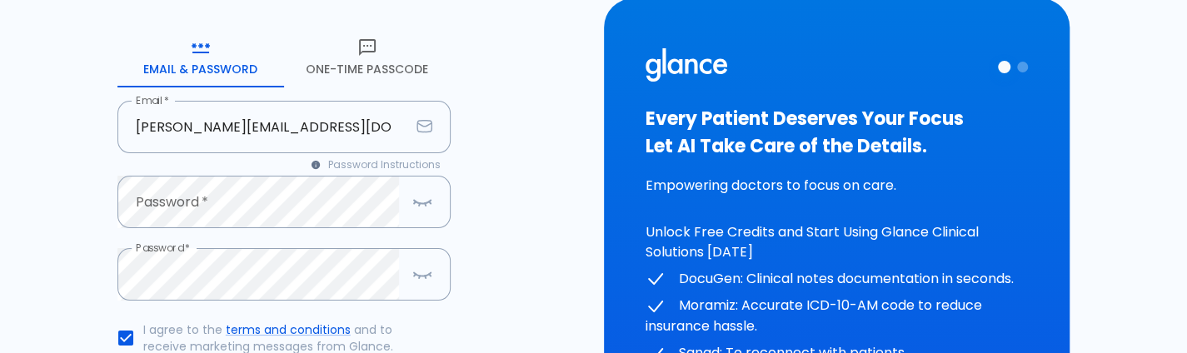
click at [45, 300] on div "HELP? Create your account Please enter your email and create a password to get …" at bounding box center [593, 206] width 1147 height 727
click at [435, 282] on button "button" at bounding box center [422, 274] width 33 height 34
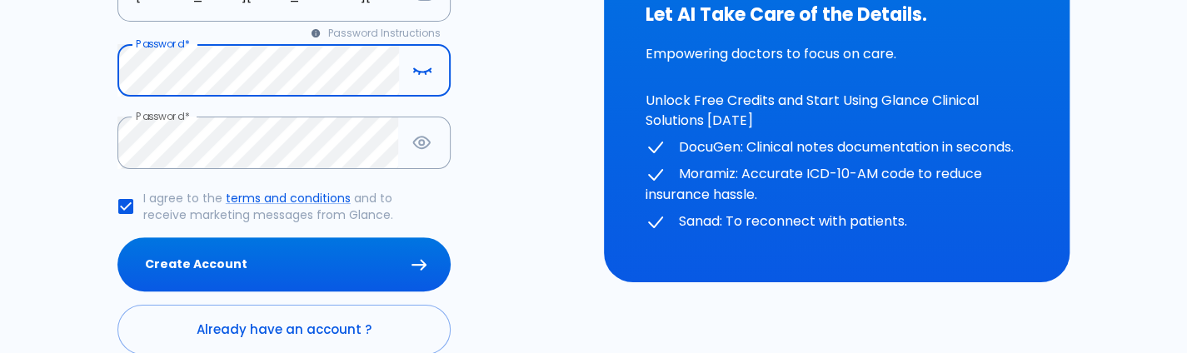
scroll to position [292, 0]
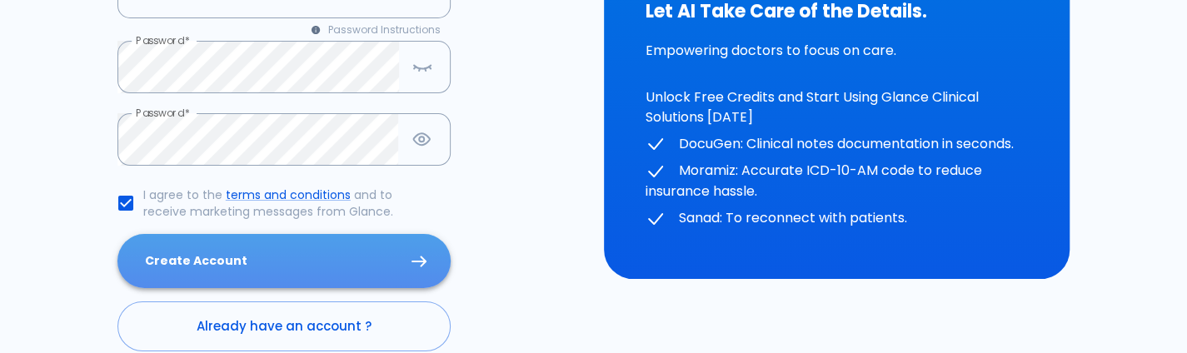
click at [232, 256] on button "Create Account" at bounding box center [283, 261] width 333 height 54
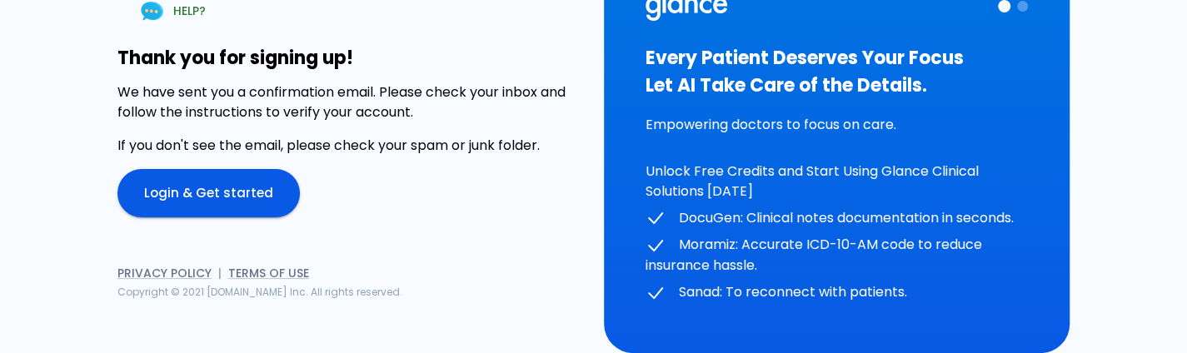
scroll to position [62, 0]
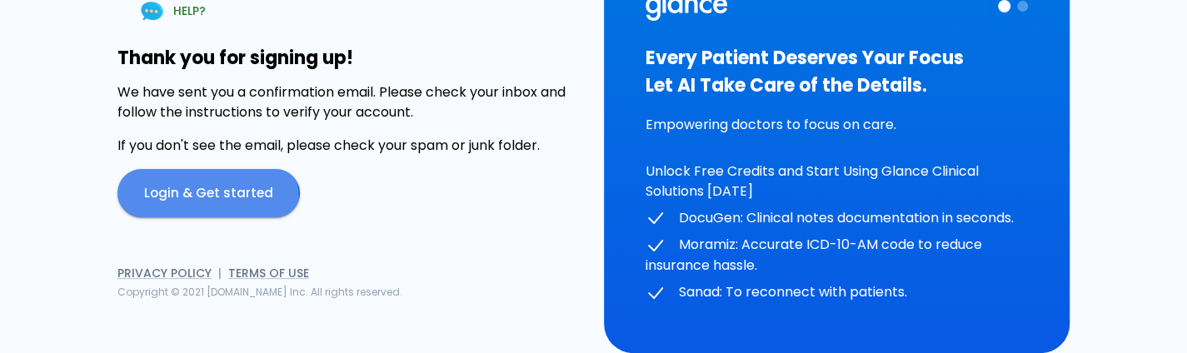
click at [205, 201] on link "Login & Get started" at bounding box center [208, 193] width 182 height 48
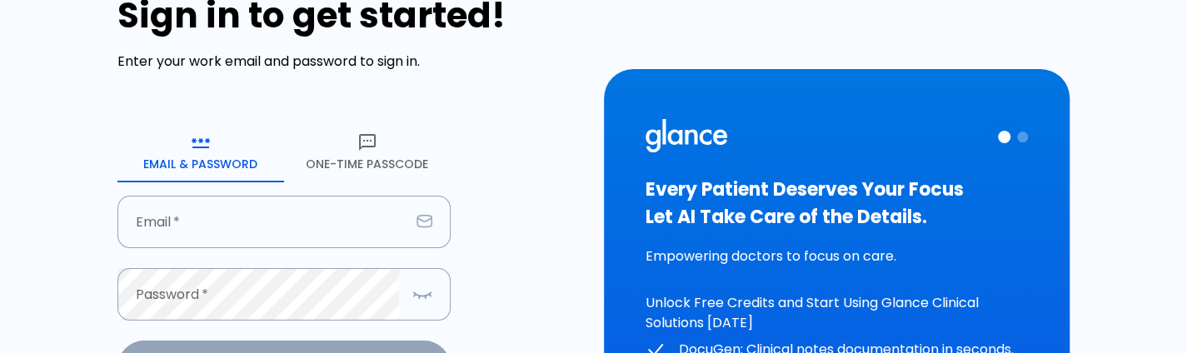
type input "deepashree+2109prod@glance.care"
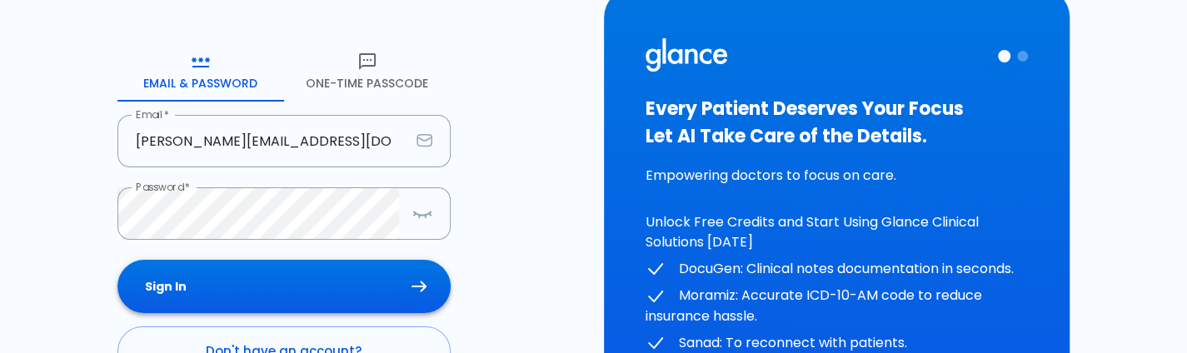
scroll to position [144, 0]
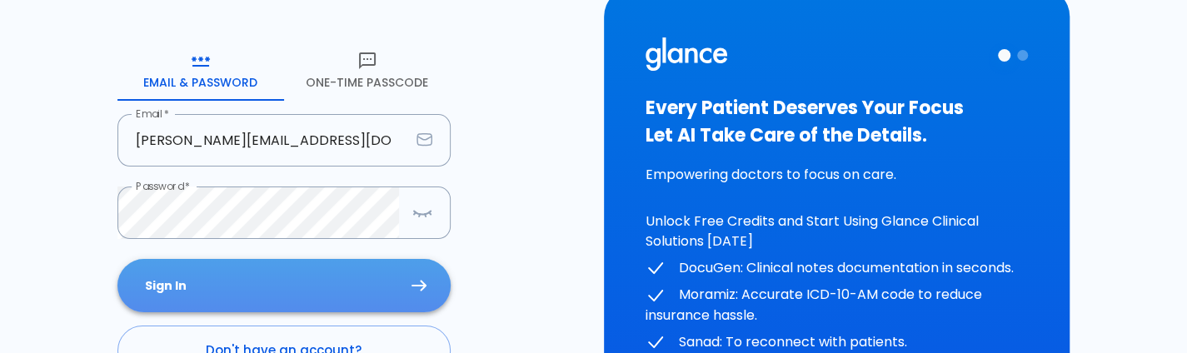
click at [312, 303] on button "Sign In" at bounding box center [283, 286] width 333 height 54
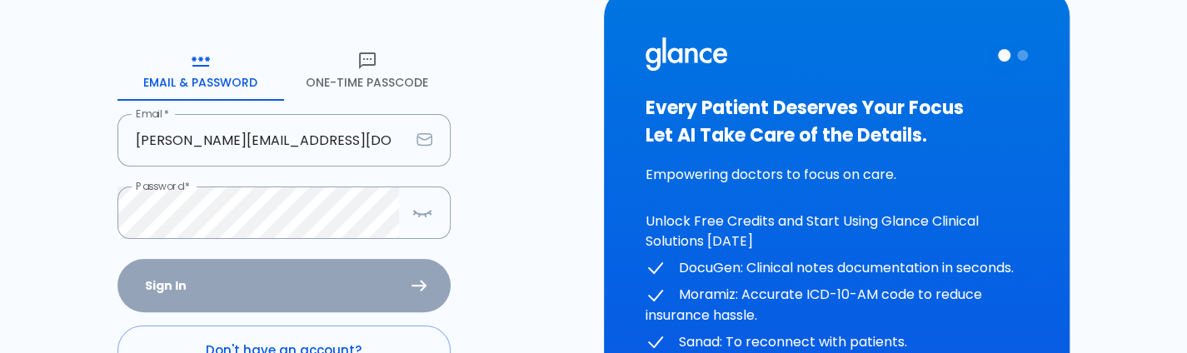
scroll to position [300, 0]
